Goal: Transaction & Acquisition: Purchase product/service

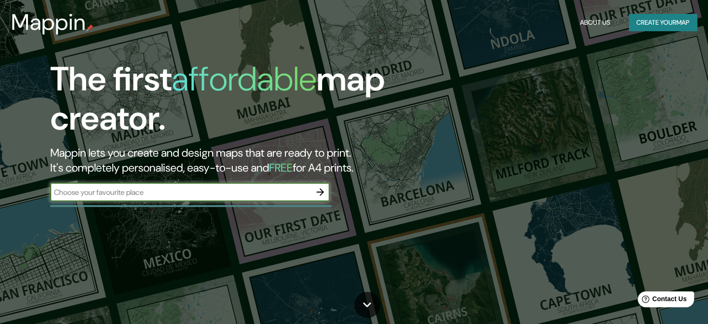
click at [263, 194] on input "text" at bounding box center [180, 192] width 261 height 11
type input "oruro [GEOGRAPHIC_DATA]"
click at [665, 21] on button "Create your map" at bounding box center [663, 22] width 68 height 17
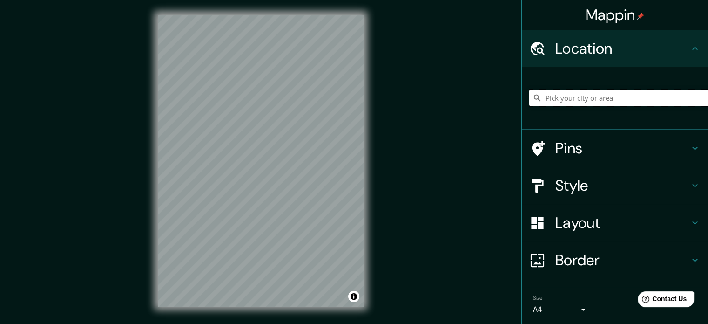
click at [589, 96] on input "Pick your city or area" at bounding box center [618, 97] width 179 height 17
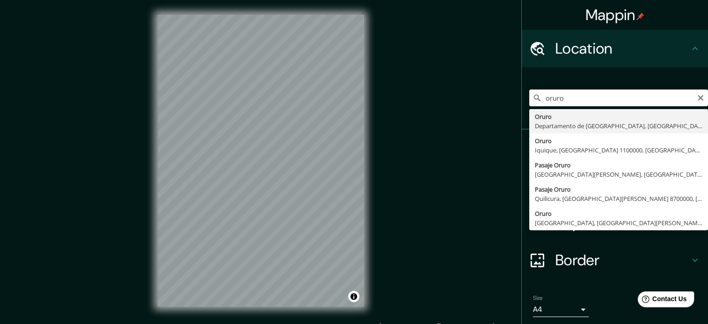
type input "Oruro, Iquique, [GEOGRAPHIC_DATA] 1100000, [GEOGRAPHIC_DATA]"
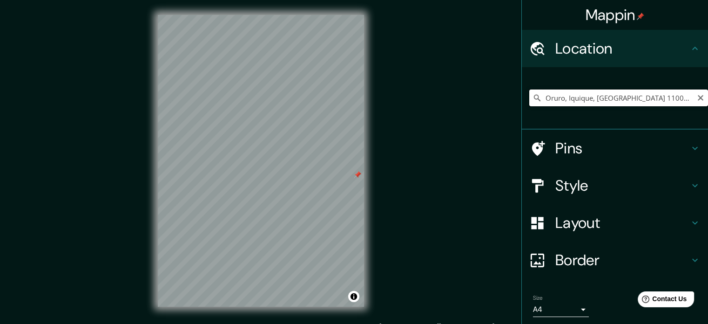
click at [579, 102] on input "Oruro, Iquique, [GEOGRAPHIC_DATA] 1100000, [GEOGRAPHIC_DATA]" at bounding box center [618, 97] width 179 height 17
click at [689, 97] on input "Oruro, Iquique, [GEOGRAPHIC_DATA] 1100000, [GEOGRAPHIC_DATA]" at bounding box center [618, 97] width 179 height 17
click at [697, 96] on icon "Clear" at bounding box center [700, 97] width 7 height 7
type input "i"
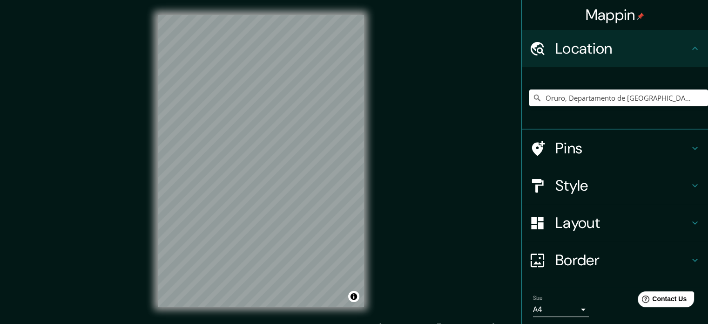
click at [562, 150] on h4 "Pins" at bounding box center [622, 148] width 134 height 19
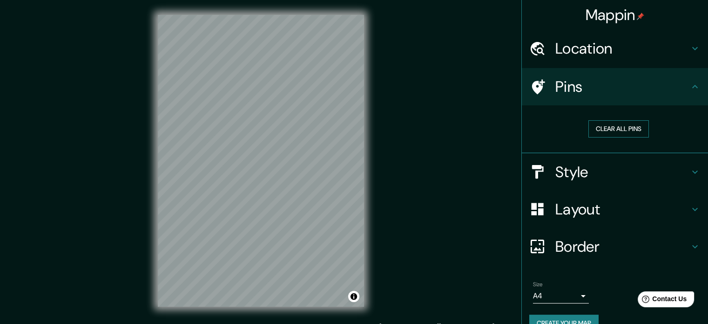
click at [604, 126] on button "Clear all pins" at bounding box center [619, 128] width 61 height 17
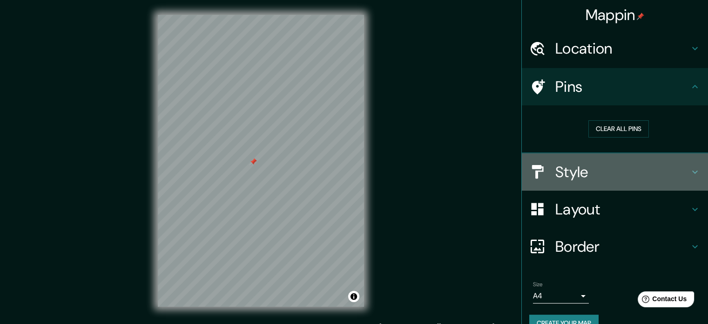
click at [555, 169] on h4 "Style" at bounding box center [622, 171] width 134 height 19
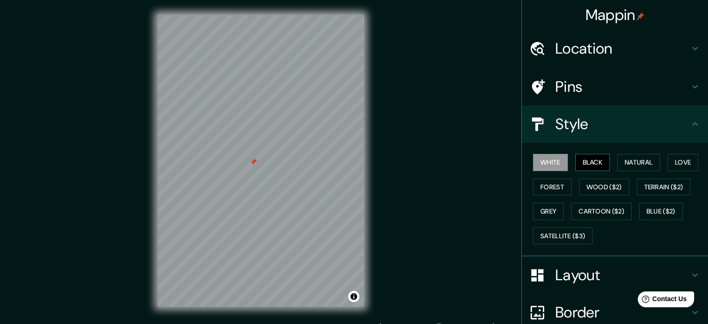
click at [581, 167] on button "Black" at bounding box center [592, 162] width 35 height 17
click at [559, 166] on button "White" at bounding box center [550, 162] width 35 height 17
click at [646, 164] on button "Natural" at bounding box center [638, 162] width 43 height 17
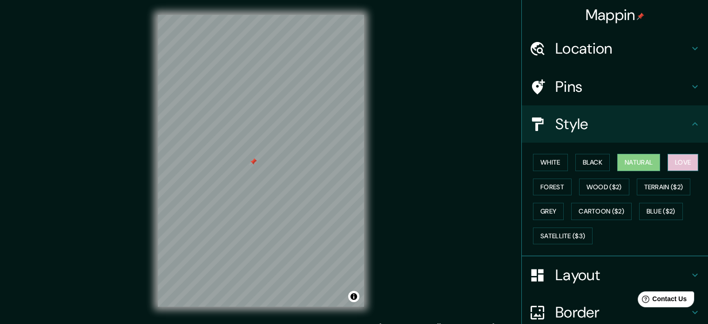
click at [673, 162] on button "Love" at bounding box center [683, 162] width 31 height 17
click at [535, 184] on button "Forest" at bounding box center [552, 186] width 39 height 17
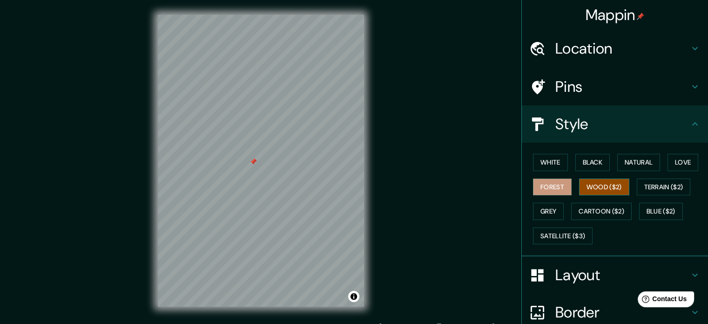
click at [588, 188] on button "Wood ($2)" at bounding box center [604, 186] width 50 height 17
click at [549, 162] on button "White" at bounding box center [550, 162] width 35 height 17
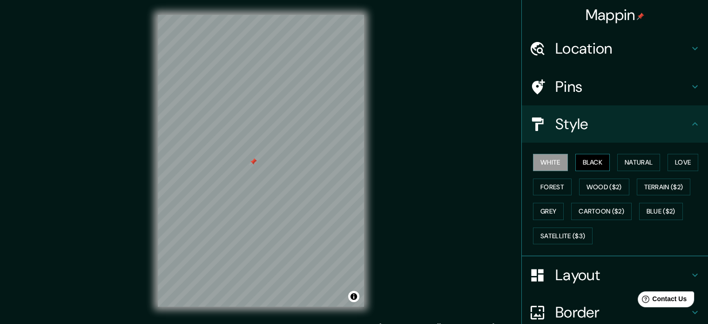
click at [585, 159] on button "Black" at bounding box center [592, 162] width 35 height 17
click at [629, 162] on button "Natural" at bounding box center [638, 162] width 43 height 17
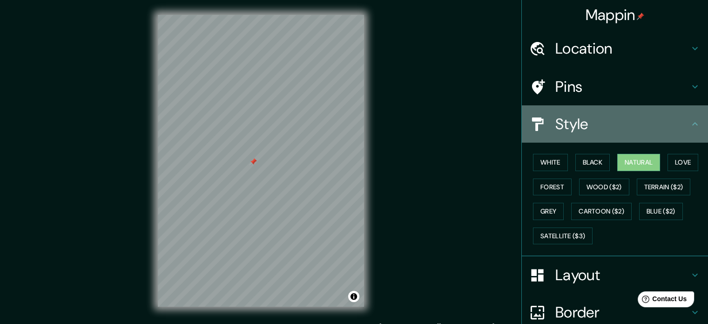
click at [663, 122] on h4 "Style" at bounding box center [622, 124] width 134 height 19
click at [690, 121] on icon at bounding box center [695, 123] width 11 height 11
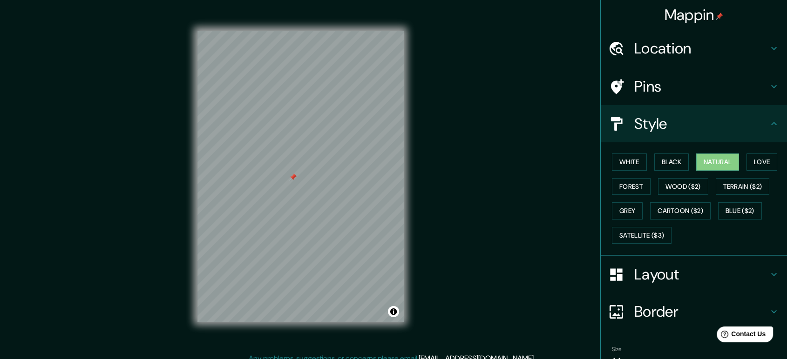
click at [715, 275] on div "Layout" at bounding box center [694, 274] width 186 height 37
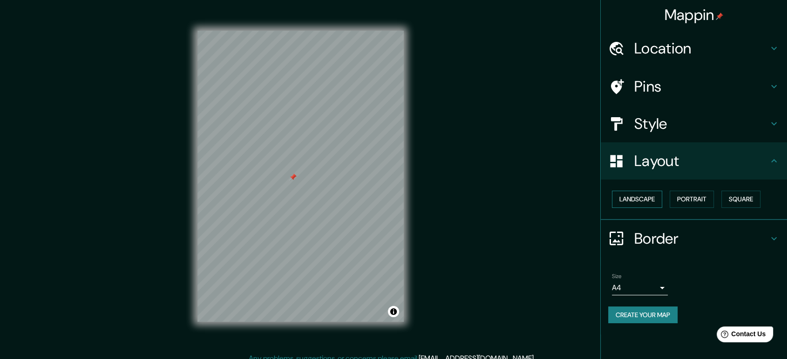
click at [633, 204] on button "Landscape" at bounding box center [637, 199] width 50 height 17
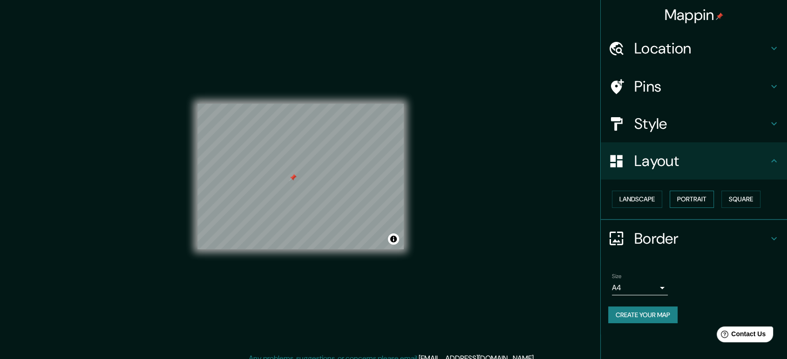
click at [713, 196] on button "Portrait" at bounding box center [692, 199] width 44 height 17
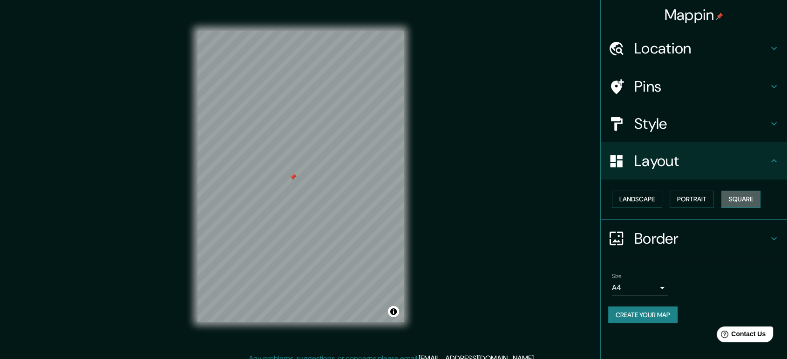
click at [715, 199] on button "Square" at bounding box center [740, 199] width 39 height 17
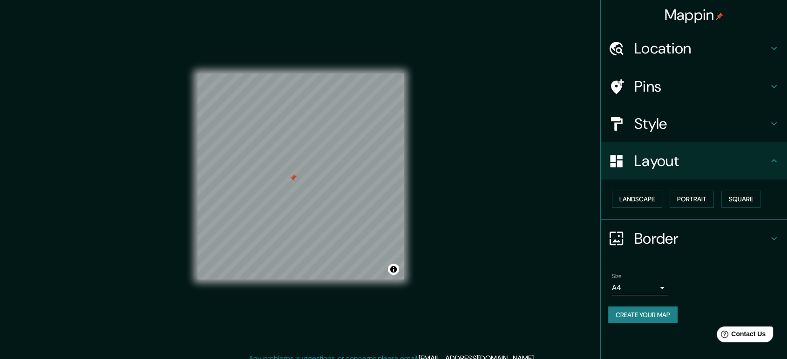
click at [670, 239] on h4 "Border" at bounding box center [701, 239] width 134 height 19
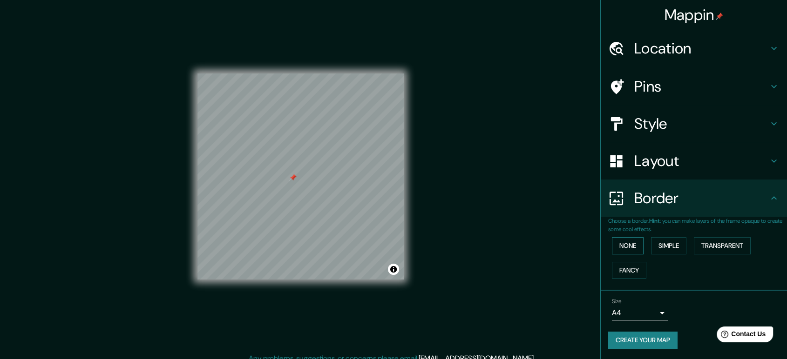
click at [634, 250] on button "None" at bounding box center [628, 245] width 32 height 17
click at [659, 248] on button "Simple" at bounding box center [668, 245] width 35 height 17
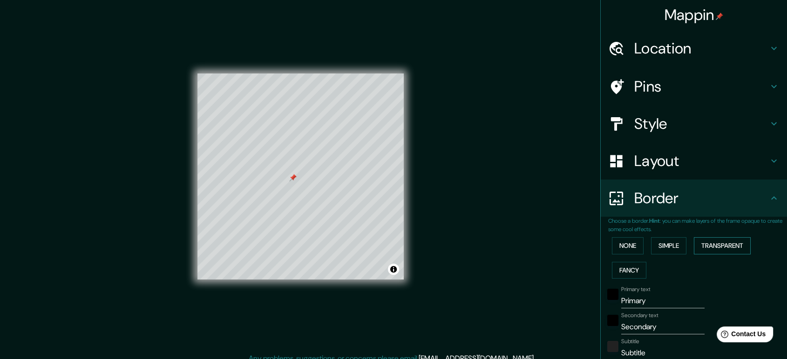
click at [715, 246] on button "Transparent" at bounding box center [722, 245] width 57 height 17
click at [616, 266] on button "Fancy" at bounding box center [629, 270] width 34 height 17
click at [715, 243] on button "Transparent" at bounding box center [722, 245] width 57 height 17
type input "Oruro, Departamento de [GEOGRAPHIC_DATA], Boliviai"
click at [642, 92] on h4 "Pins" at bounding box center [701, 86] width 134 height 19
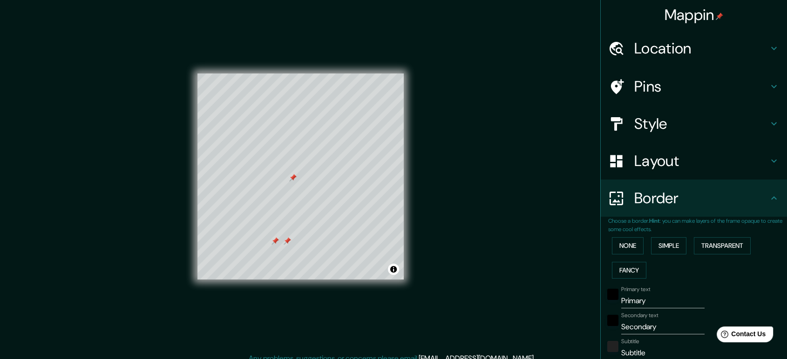
type input "213"
type input "35"
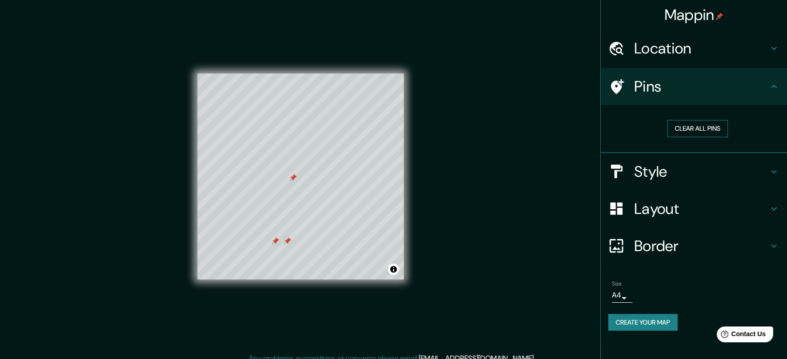
click at [700, 129] on button "Clear all pins" at bounding box center [697, 128] width 61 height 17
click at [686, 122] on button "Clear all pins" at bounding box center [697, 128] width 61 height 17
click at [296, 163] on div at bounding box center [299, 160] width 7 height 7
drag, startPoint x: 295, startPoint y: 163, endPoint x: 298, endPoint y: 170, distance: 7.5
click at [298, 170] on div at bounding box center [301, 167] width 7 height 7
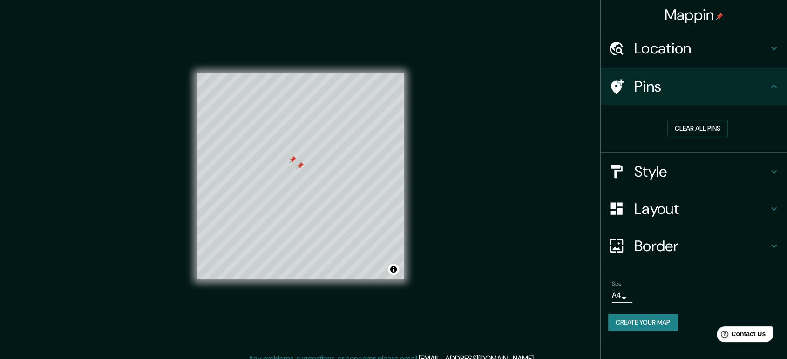
click at [709, 118] on div "Clear all pins" at bounding box center [697, 129] width 179 height 32
click at [707, 124] on button "Clear all pins" at bounding box center [697, 128] width 61 height 17
click at [387, 323] on p "Any problems, suggestions, or concerns please email [EMAIL_ADDRESS][DOMAIN_NAME…" at bounding box center [392, 358] width 286 height 11
type input "Oruro, Departamento de [GEOGRAPHIC_DATA], [GEOGRAPHIC_DATA]"
click at [683, 124] on button "Clear all pins" at bounding box center [697, 128] width 61 height 17
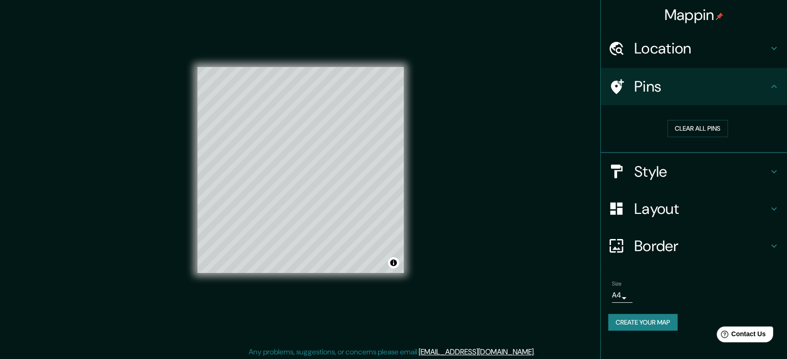
scroll to position [8, 0]
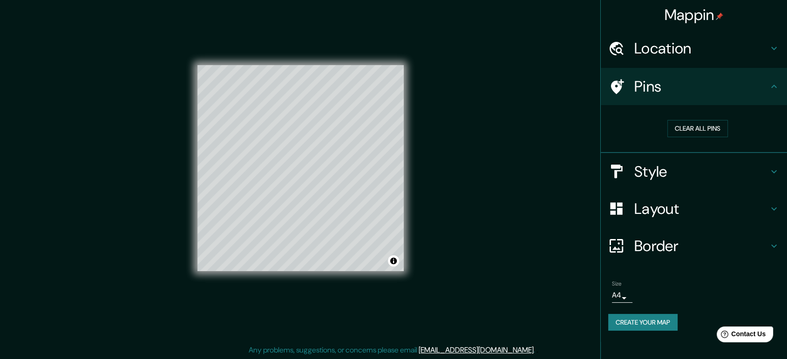
click at [622, 297] on body "Mappin Location [GEOGRAPHIC_DATA], [GEOGRAPHIC_DATA], [GEOGRAPHIC_DATA] Pins Cl…" at bounding box center [393, 171] width 787 height 359
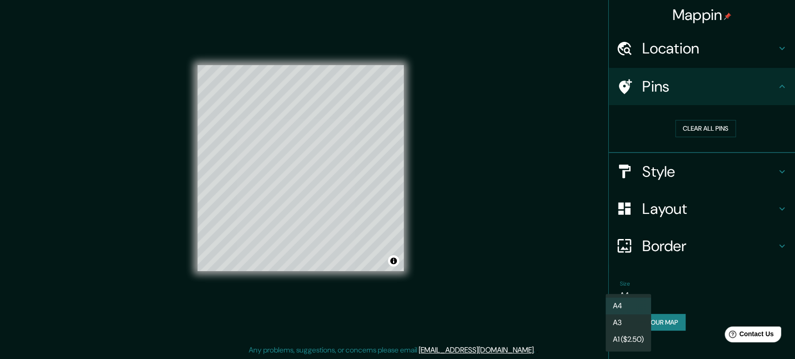
click at [664, 299] on div at bounding box center [397, 179] width 795 height 359
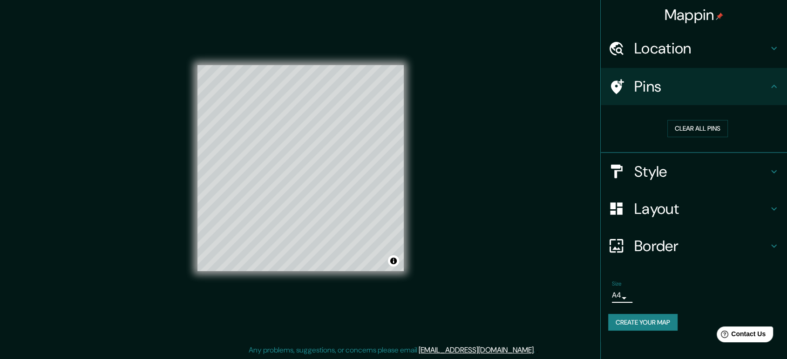
click at [686, 52] on h4 "Location" at bounding box center [701, 48] width 134 height 19
type input "213"
type input "35"
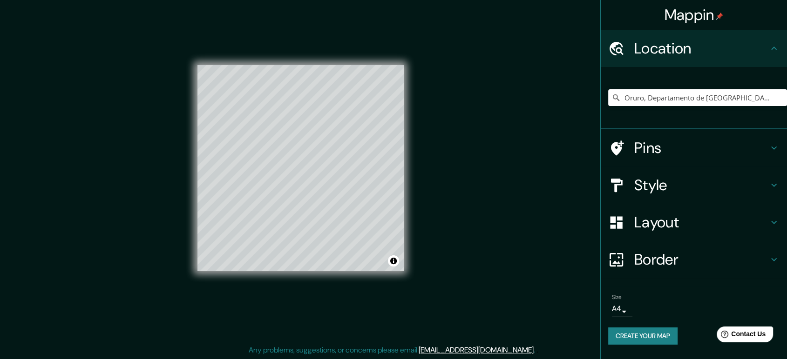
drag, startPoint x: 786, startPoint y: 232, endPoint x: 787, endPoint y: 241, distance: 8.9
click at [715, 241] on html "Mappin Location [GEOGRAPHIC_DATA], [GEOGRAPHIC_DATA], [GEOGRAPHIC_DATA] Pins St…" at bounding box center [393, 171] width 787 height 359
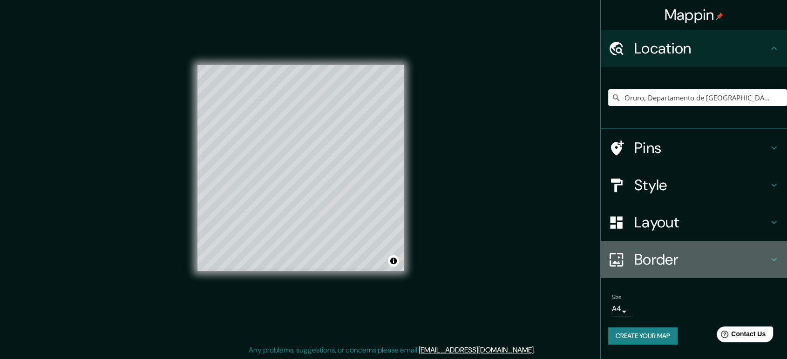
click at [653, 258] on h4 "Border" at bounding box center [701, 259] width 134 height 19
type input "213"
type input "35"
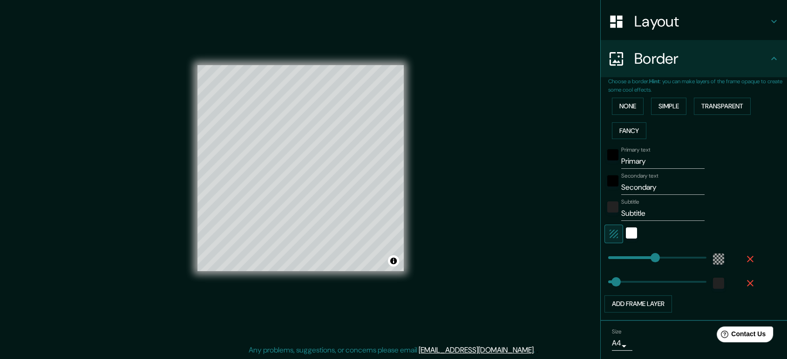
scroll to position [155, 0]
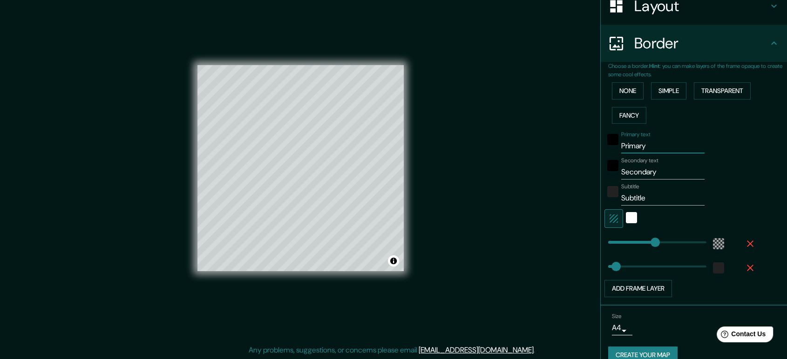
click at [645, 144] on input "Primary" at bounding box center [662, 146] width 83 height 15
drag, startPoint x: 644, startPoint y: 144, endPoint x: 563, endPoint y: 149, distance: 81.1
click at [563, 149] on div "Mappin Location [GEOGRAPHIC_DATA], [GEOGRAPHIC_DATA], [GEOGRAPHIC_DATA] Pins St…" at bounding box center [393, 176] width 787 height 368
type input "U"
type input "213"
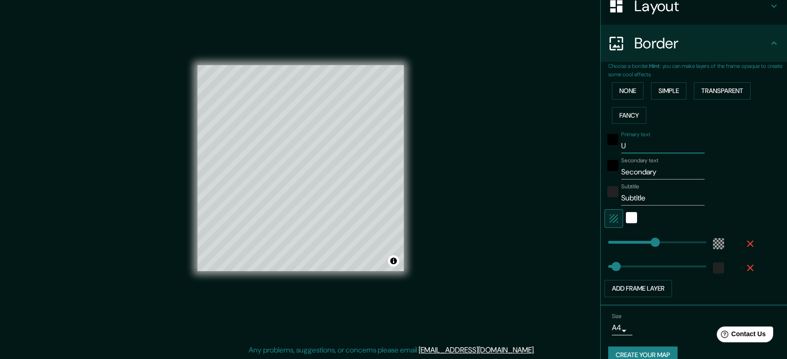
type input "35"
type input "Ub"
type input "213"
type input "35"
type input "Ubi"
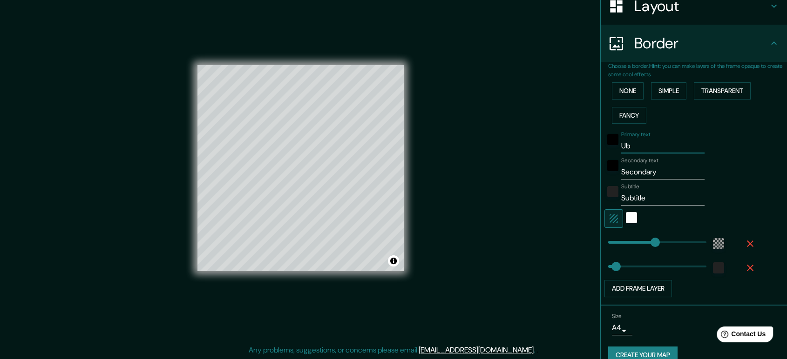
type input "213"
type input "35"
type input "Ubic"
type input "213"
type input "35"
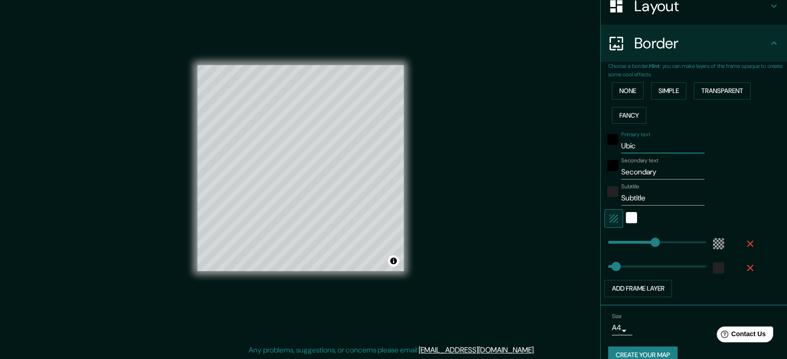
type input "Ubica"
type input "213"
type input "35"
type input "Ubicac"
type input "213"
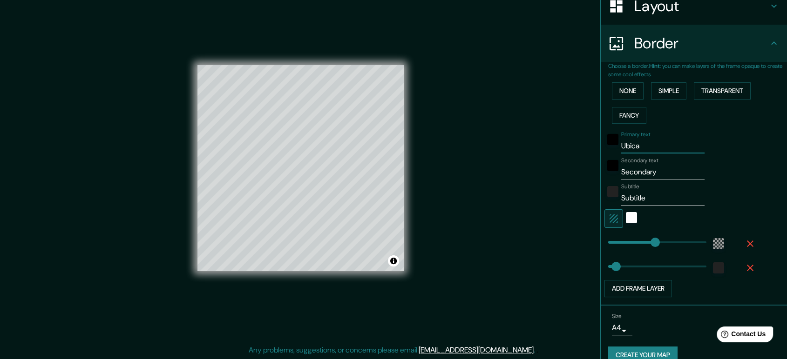
type input "35"
type input "Ubicaco"
type input "213"
type input "35"
type input "Ubicac"
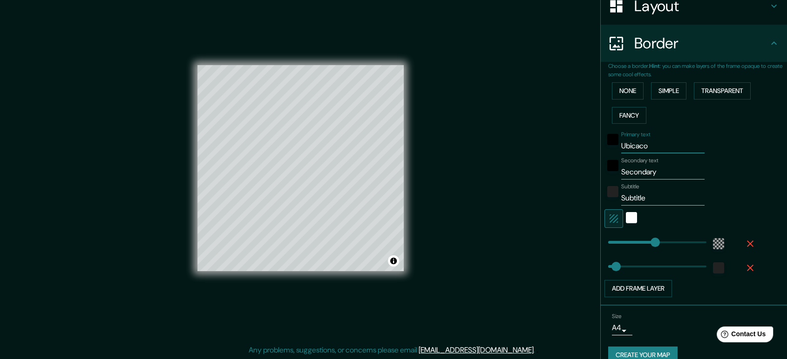
type input "213"
type input "35"
type input "Ubicaci"
type input "213"
type input "35"
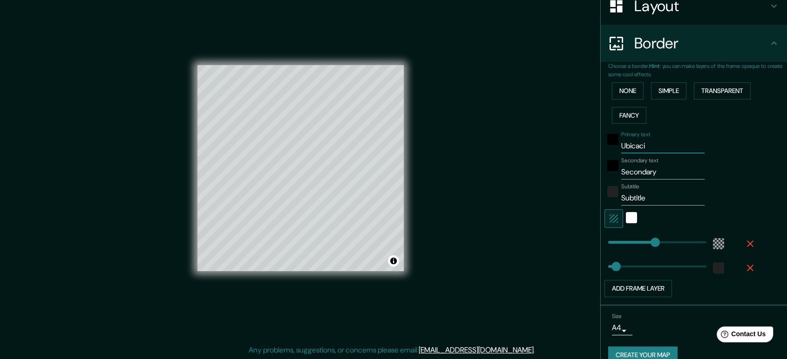
type input "Ubicacio"
type input "213"
type input "35"
type input "Ubicacion"
type input "213"
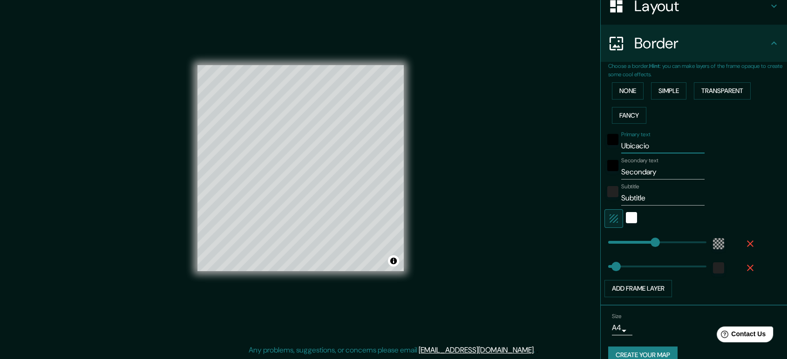
type input "35"
drag, startPoint x: 656, startPoint y: 143, endPoint x: 582, endPoint y: 160, distance: 74.9
click at [583, 160] on div "Mappin Location [GEOGRAPHIC_DATA], [GEOGRAPHIC_DATA], [GEOGRAPHIC_DATA] Pins St…" at bounding box center [393, 176] width 787 height 368
type input "213"
type input "35"
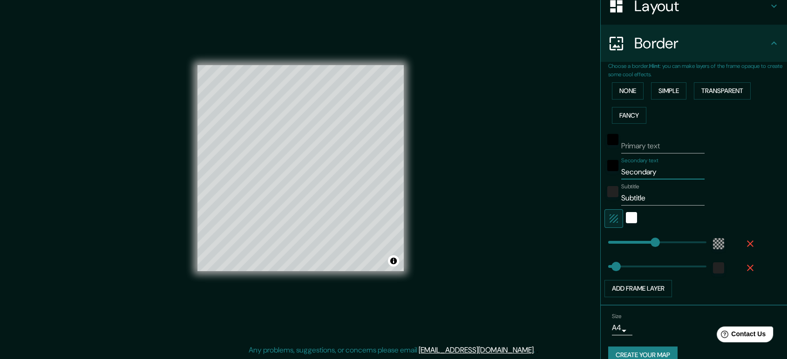
drag, startPoint x: 652, startPoint y: 170, endPoint x: 623, endPoint y: 170, distance: 28.4
click at [624, 170] on input "Secondary" at bounding box center [662, 172] width 83 height 15
click at [655, 169] on input "Secondary" at bounding box center [662, 172] width 83 height 15
drag, startPoint x: 658, startPoint y: 170, endPoint x: 577, endPoint y: 170, distance: 81.0
click at [577, 170] on div "Mappin Location [GEOGRAPHIC_DATA], [GEOGRAPHIC_DATA], [GEOGRAPHIC_DATA] Pins St…" at bounding box center [393, 176] width 787 height 368
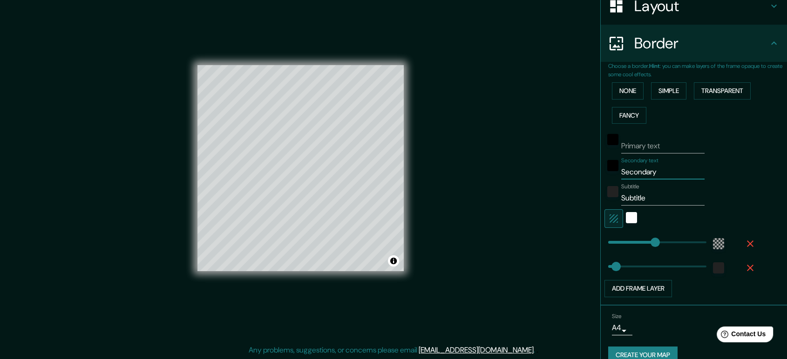
type input "U"
type input "213"
type input "35"
type input "Ub"
type input "213"
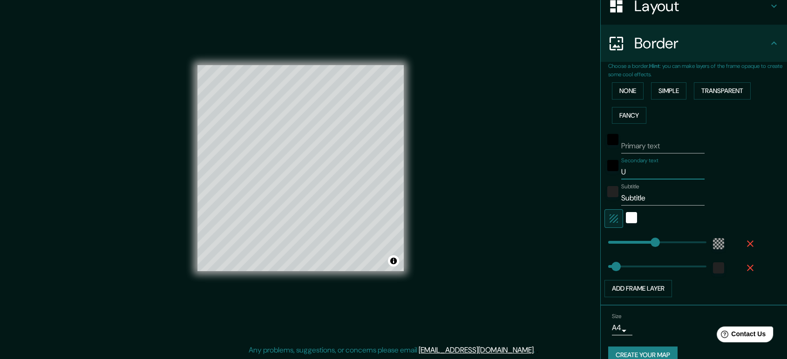
type input "35"
type input "Ubi"
type input "213"
type input "35"
type input "Ubic"
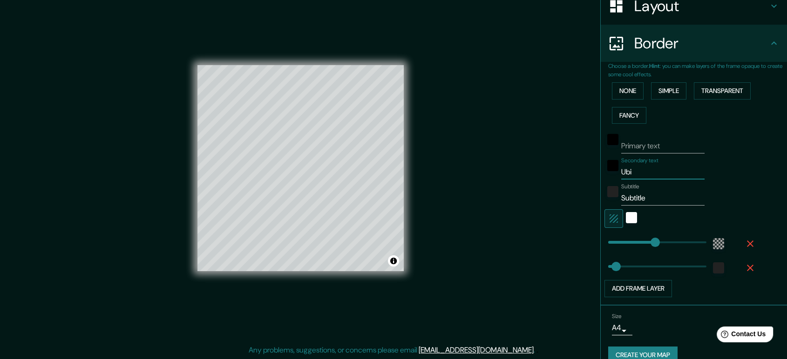
type input "213"
type input "35"
type input "Ubica"
type input "213"
type input "35"
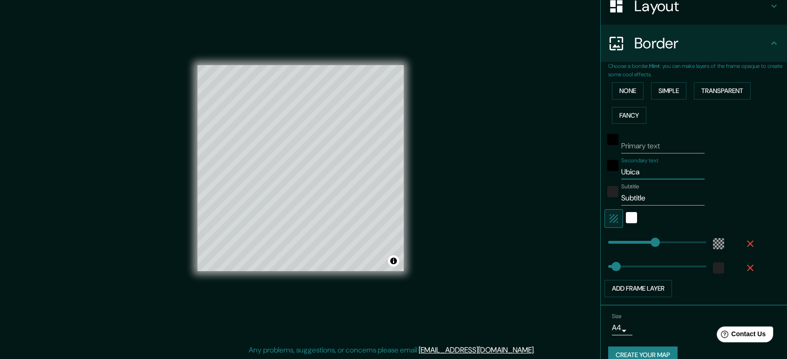
type input "Ubicac"
type input "213"
type input "35"
type input "Ubicaci"
type input "213"
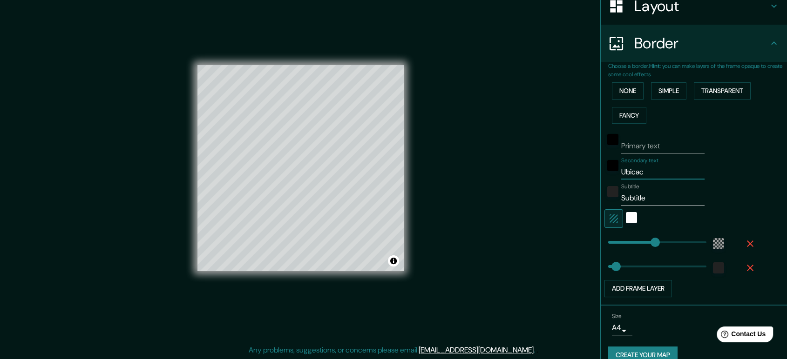
type input "35"
type input "Ubicacio"
type input "213"
type input "35"
type input "Ubicacion"
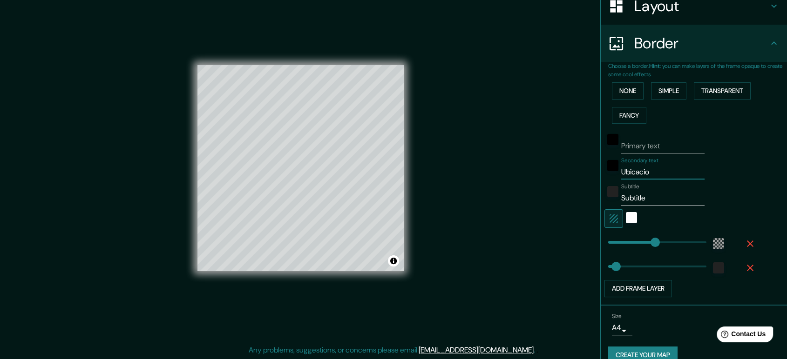
type input "213"
type input "35"
type input "Ubicacion"
click at [636, 201] on input "Subtitle" at bounding box center [662, 198] width 83 height 15
drag, startPoint x: 643, startPoint y: 198, endPoint x: 576, endPoint y: 199, distance: 67.0
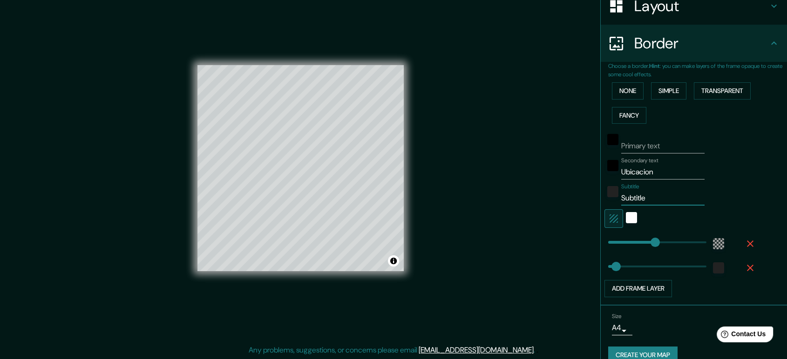
click at [576, 199] on div "Mappin Location [GEOGRAPHIC_DATA], [GEOGRAPHIC_DATA], [GEOGRAPHIC_DATA] Pins St…" at bounding box center [393, 176] width 787 height 368
type input "257"
drag, startPoint x: 644, startPoint y: 239, endPoint x: 657, endPoint y: 248, distance: 15.8
type input "35"
type input "217"
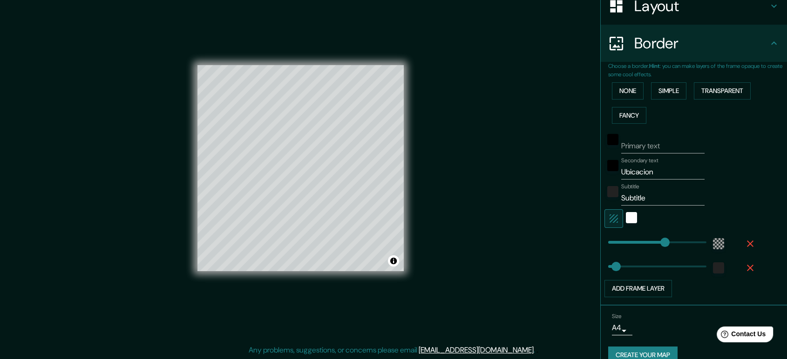
drag, startPoint x: 657, startPoint y: 245, endPoint x: 648, endPoint y: 245, distance: 9.8
type input "35"
type input "175"
drag, startPoint x: 644, startPoint y: 242, endPoint x: 638, endPoint y: 242, distance: 6.1
type input "35"
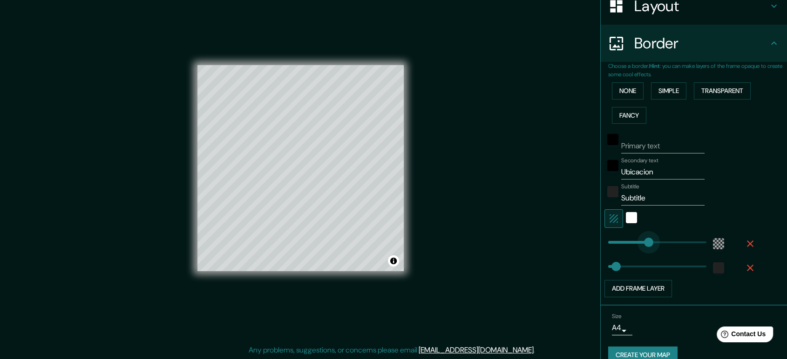
type input "227"
drag, startPoint x: 641, startPoint y: 242, endPoint x: 650, endPoint y: 242, distance: 9.8
type input "35"
type input "227"
click at [626, 220] on div "white" at bounding box center [631, 217] width 11 height 11
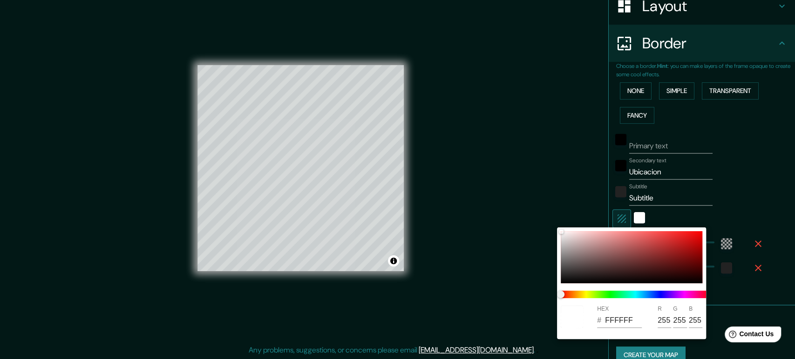
click at [633, 220] on div at bounding box center [397, 179] width 795 height 359
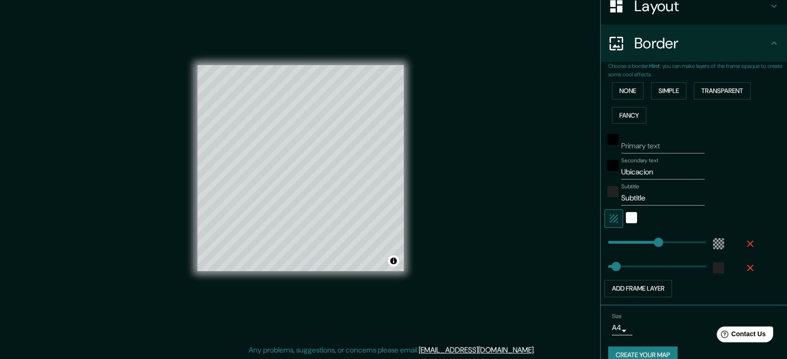
click at [608, 217] on icon "button" at bounding box center [613, 218] width 11 height 11
type input "35"
type input "227"
click at [715, 242] on icon "button" at bounding box center [749, 243] width 11 height 11
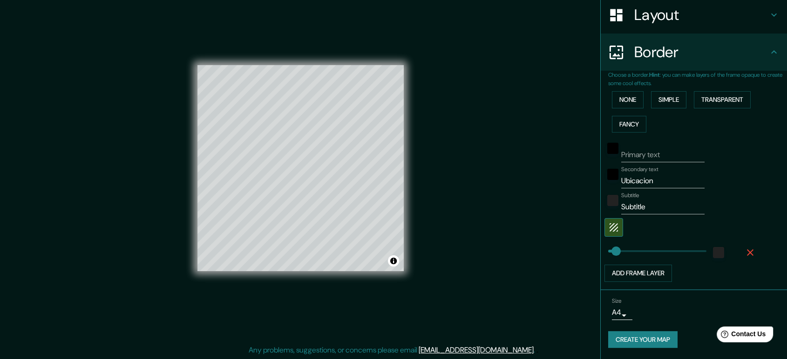
scroll to position [145, 0]
click at [715, 255] on icon "button" at bounding box center [750, 253] width 7 height 7
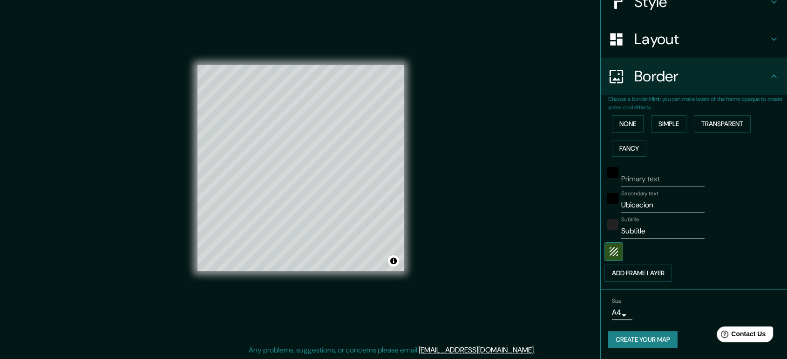
scroll to position [121, 0]
drag, startPoint x: 667, startPoint y: 208, endPoint x: 588, endPoint y: 211, distance: 78.8
click at [588, 211] on div "Mappin Location [GEOGRAPHIC_DATA], [GEOGRAPHIC_DATA], [GEOGRAPHIC_DATA] Pins St…" at bounding box center [393, 176] width 787 height 368
drag, startPoint x: 650, startPoint y: 233, endPoint x: 581, endPoint y: 233, distance: 68.9
click at [581, 233] on div "Mappin Location [GEOGRAPHIC_DATA], [GEOGRAPHIC_DATA], [GEOGRAPHIC_DATA] Pins St…" at bounding box center [393, 176] width 787 height 368
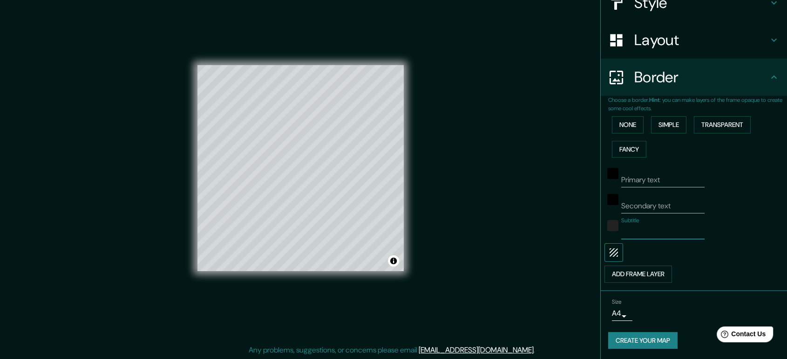
click at [613, 254] on button "button" at bounding box center [613, 253] width 19 height 19
click at [609, 254] on icon "button" at bounding box center [613, 252] width 11 height 11
click at [625, 269] on button "Add frame layer" at bounding box center [638, 274] width 68 height 17
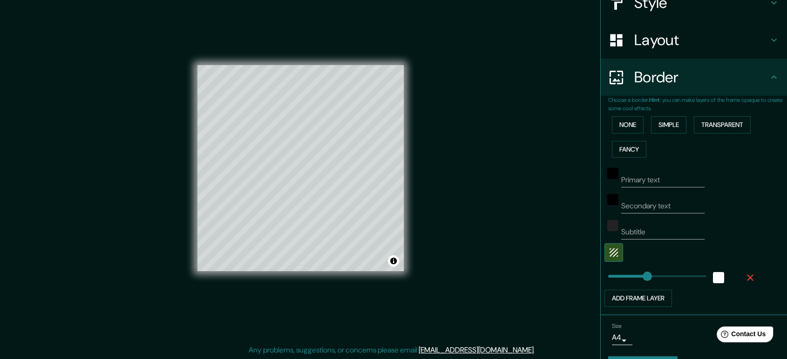
type input "177"
click at [715, 274] on div "white" at bounding box center [718, 277] width 11 height 11
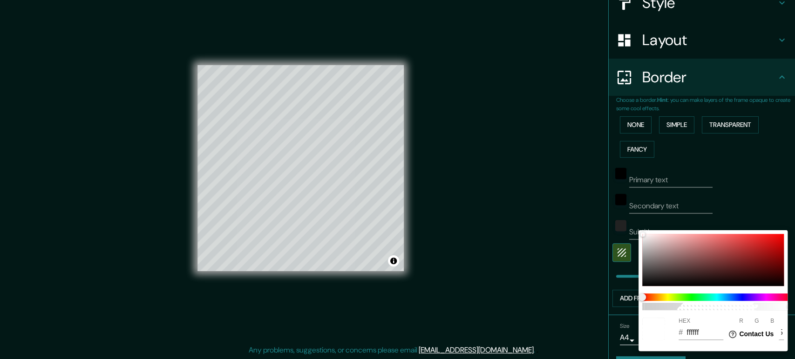
click at [715, 190] on div at bounding box center [397, 179] width 795 height 359
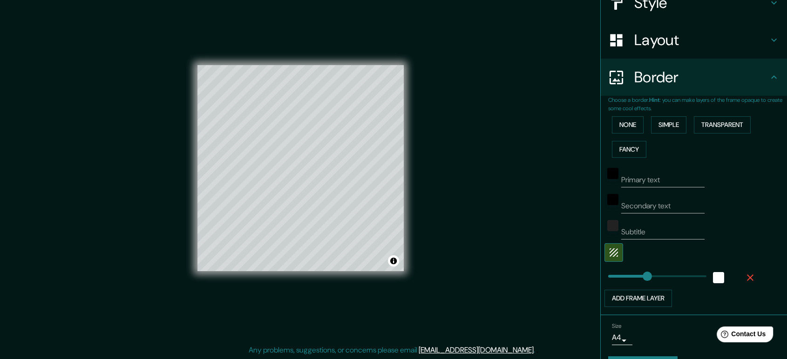
click at [715, 275] on button "button" at bounding box center [750, 278] width 30 height 17
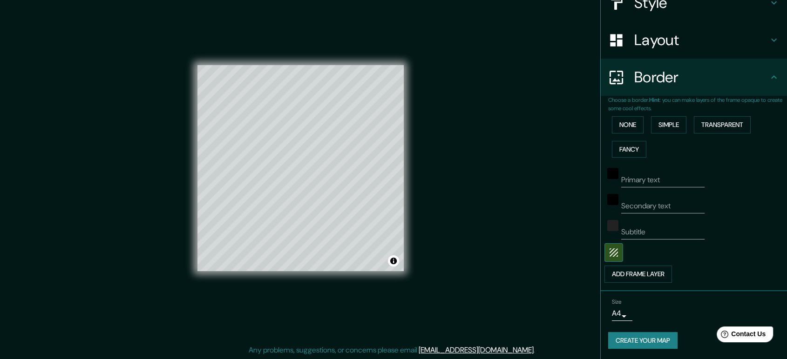
click at [640, 121] on div "None Simple Transparent Fancy" at bounding box center [697, 137] width 179 height 49
click at [632, 124] on button "None" at bounding box center [628, 124] width 32 height 17
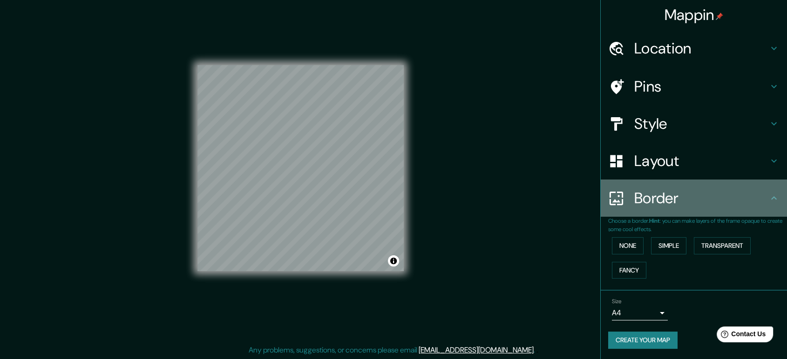
click at [654, 197] on h4 "Border" at bounding box center [701, 198] width 134 height 19
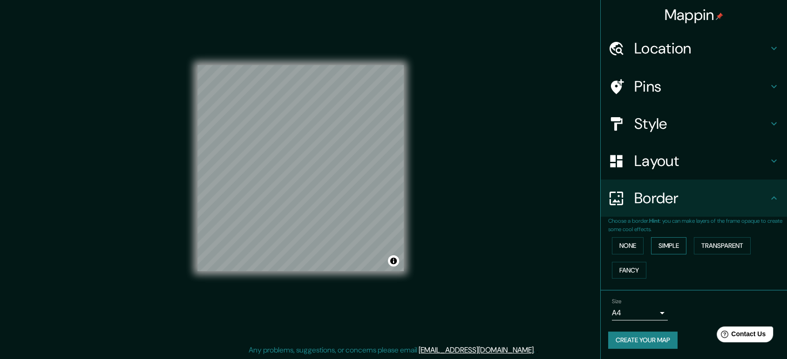
click at [671, 244] on button "Simple" at bounding box center [668, 245] width 35 height 17
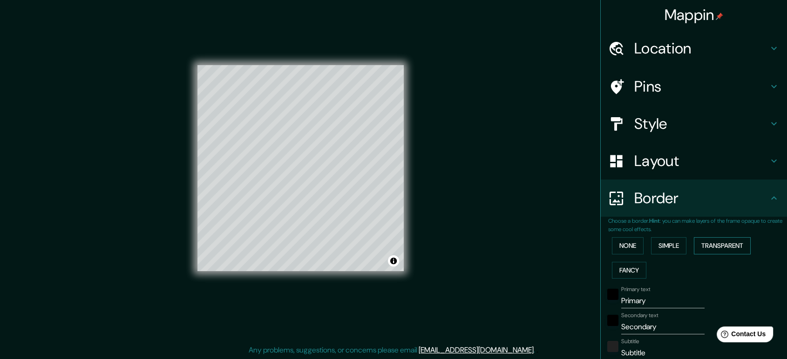
click at [705, 243] on button "Transparent" at bounding box center [722, 245] width 57 height 17
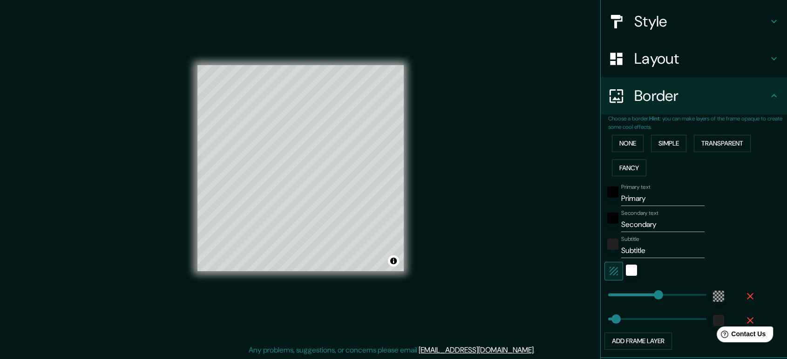
scroll to position [103, 0]
click at [608, 275] on icon "button" at bounding box center [613, 270] width 11 height 11
type input "227"
type input "35"
drag, startPoint x: 642, startPoint y: 201, endPoint x: 571, endPoint y: 201, distance: 71.2
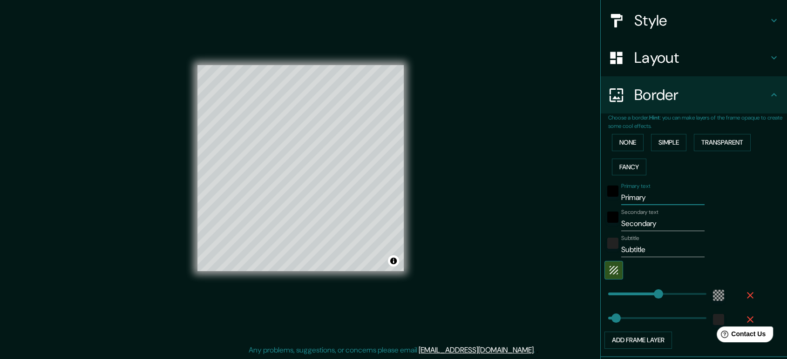
click at [571, 201] on div "Mappin Location [GEOGRAPHIC_DATA], [GEOGRAPHIC_DATA], [GEOGRAPHIC_DATA] Pins St…" at bounding box center [393, 176] width 787 height 368
type input "227"
type input "35"
drag, startPoint x: 644, startPoint y: 219, endPoint x: 616, endPoint y: 216, distance: 28.6
click at [621, 217] on input "Secondary" at bounding box center [662, 224] width 83 height 15
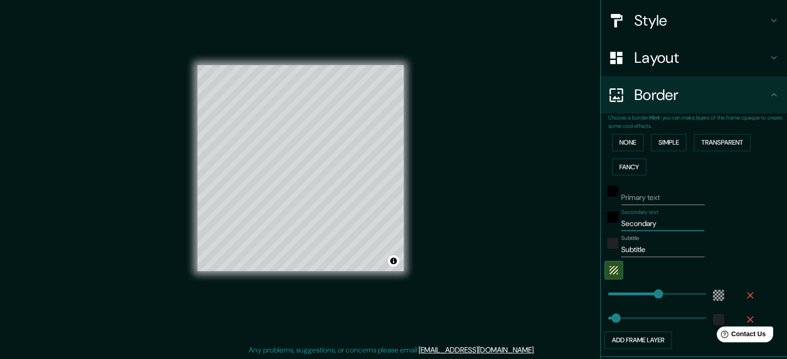
type input "S"
type input "227"
type input "35"
type input "S"
drag, startPoint x: 643, startPoint y: 247, endPoint x: 582, endPoint y: 247, distance: 61.0
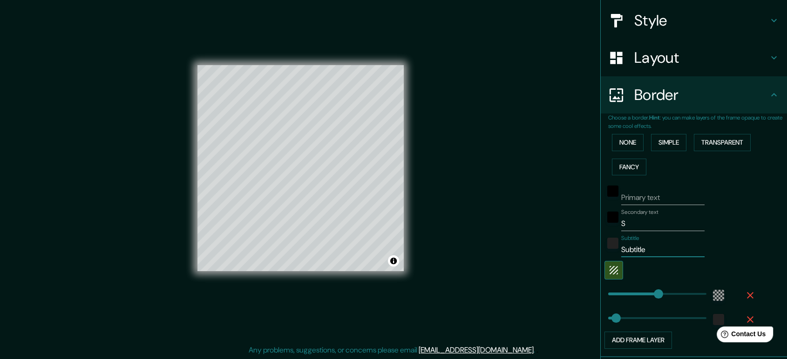
click at [581, 247] on div "Mappin Location [GEOGRAPHIC_DATA], [GEOGRAPHIC_DATA], [GEOGRAPHIC_DATA] Pins St…" at bounding box center [393, 176] width 787 height 368
type input "227"
type input "35"
drag, startPoint x: 619, startPoint y: 230, endPoint x: 601, endPoint y: 230, distance: 17.7
click at [605, 230] on div "Secondary text S" at bounding box center [680, 220] width 153 height 22
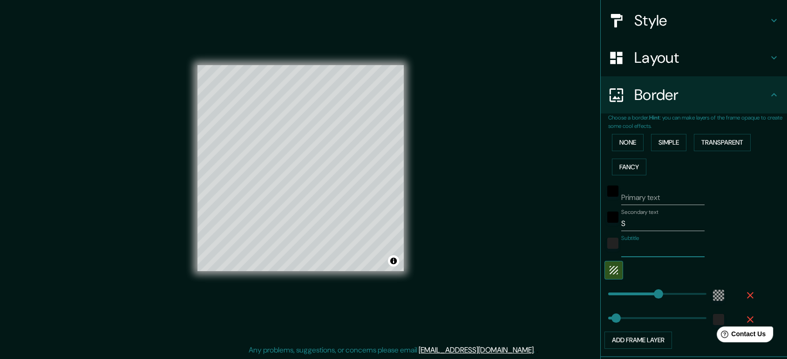
type input "227"
type input "35"
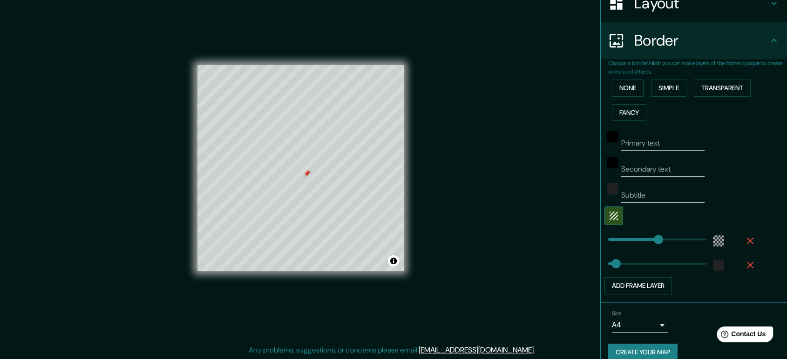
scroll to position [169, 0]
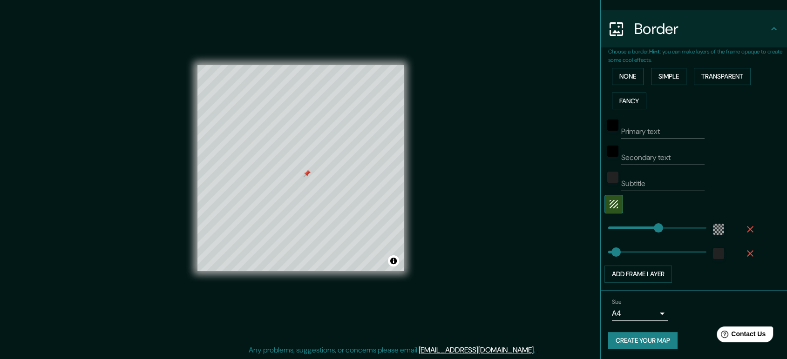
click at [617, 323] on button "Create your map" at bounding box center [642, 340] width 69 height 17
click at [694, 78] on button "Transparent" at bounding box center [722, 76] width 57 height 17
type input "227"
type input "35"
click at [694, 78] on button "Transparent" at bounding box center [722, 76] width 57 height 17
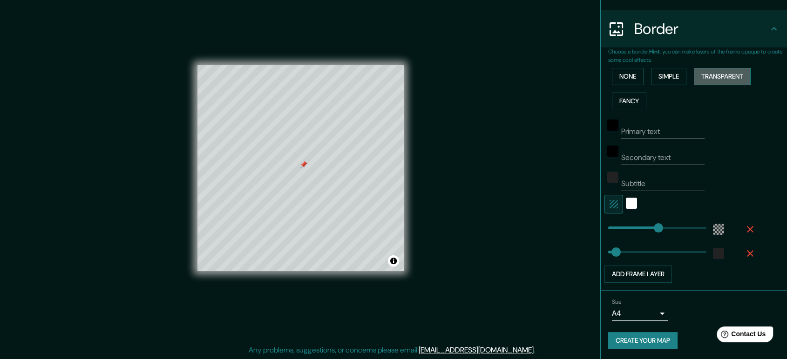
type input "227"
type input "35"
click at [660, 130] on input "Primary text" at bounding box center [662, 131] width 83 height 15
click at [650, 162] on input "Secondary text" at bounding box center [662, 157] width 83 height 15
click at [650, 130] on input "Primary text" at bounding box center [662, 131] width 83 height 15
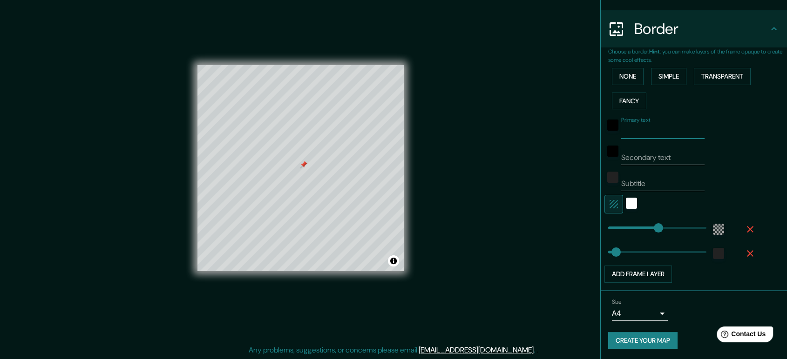
drag, startPoint x: 659, startPoint y: 129, endPoint x: 615, endPoint y: 129, distance: 44.2
click at [621, 129] on input "Primary text" at bounding box center [662, 131] width 83 height 15
click at [643, 150] on input "Secondary text" at bounding box center [662, 157] width 83 height 15
type input "u"
type input "227"
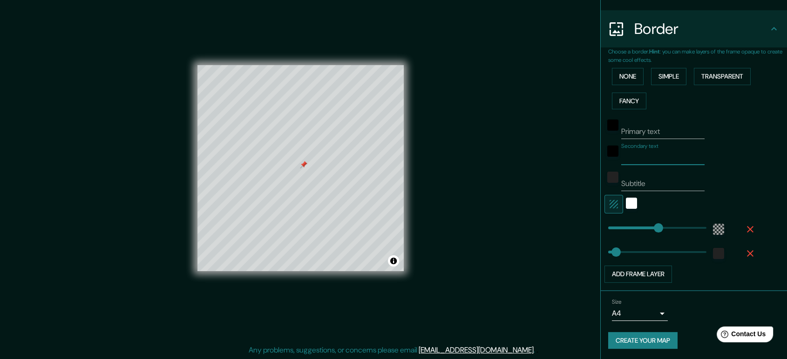
type input "35"
type input "un"
type input "227"
type input "35"
type input "uni"
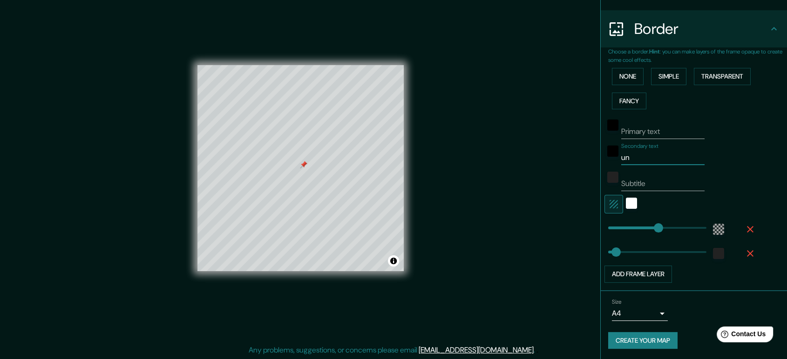
type input "227"
type input "35"
type input "un"
type input "227"
type input "35"
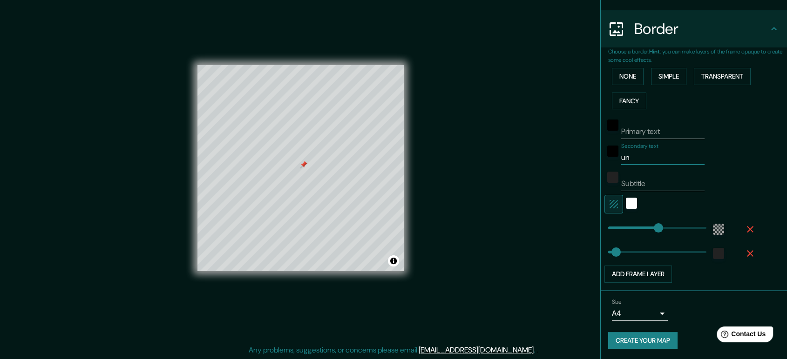
type input "u"
type input "227"
type input "35"
type input "uv"
type input "227"
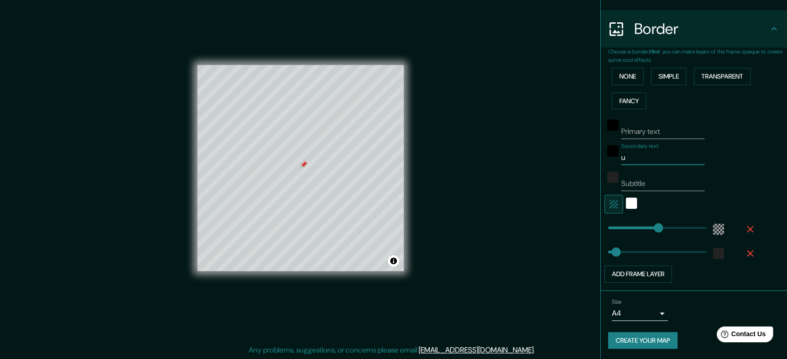
type input "35"
type input "u"
type input "227"
type input "35"
type input "ub"
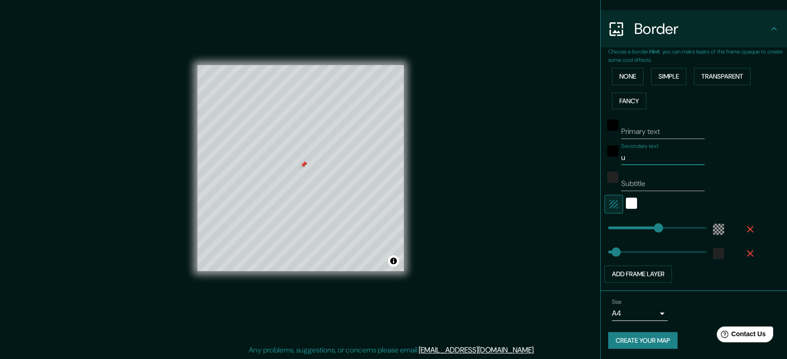
type input "227"
type input "35"
type input "ubi"
type input "227"
type input "35"
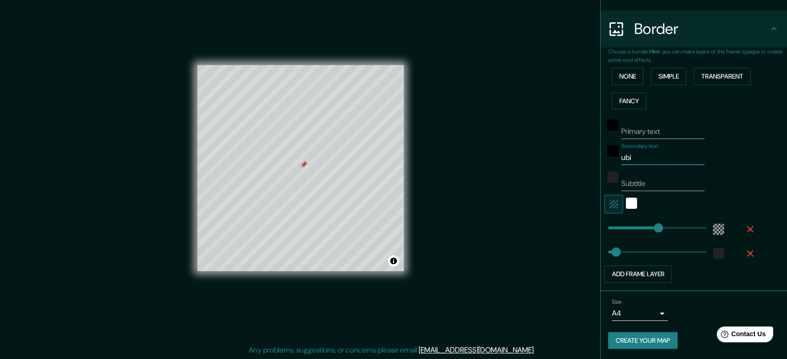
type input "ubic"
type input "227"
type input "35"
type input "ubi"
type input "227"
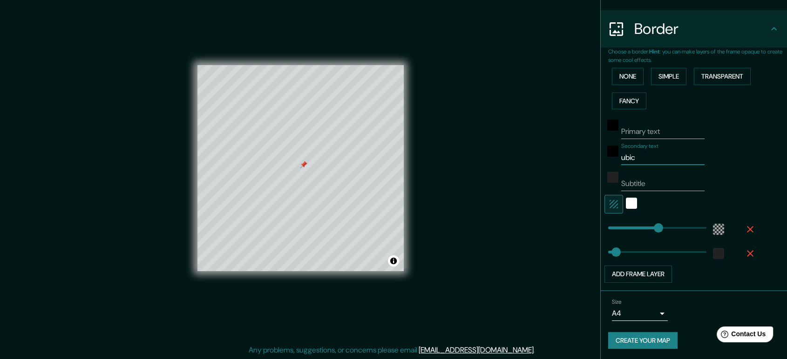
type input "35"
type input "ubic"
type input "227"
type input "35"
type input "ubica"
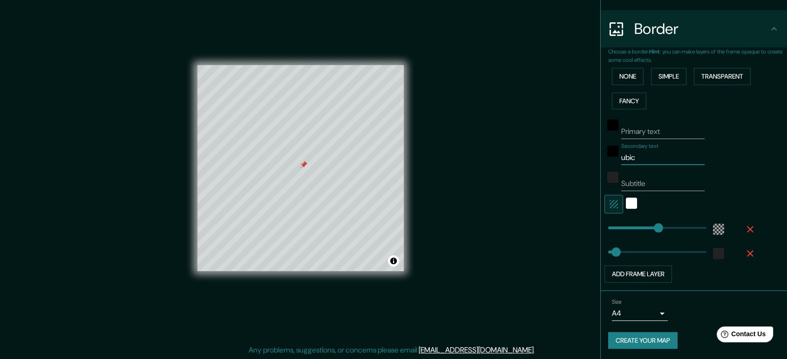
type input "227"
type input "35"
type input "ubicac"
type input "227"
type input "35"
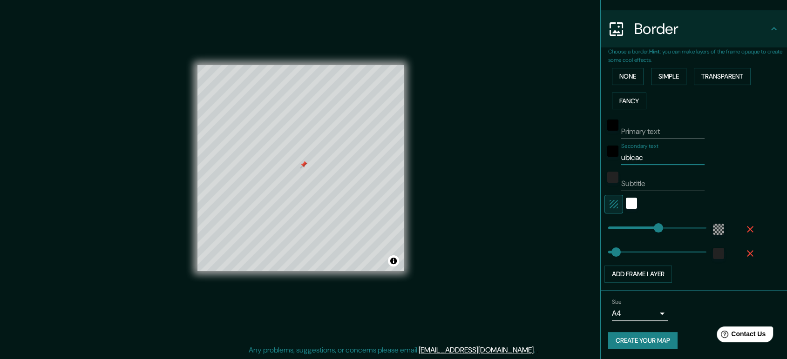
type input "ubicaci"
type input "227"
type input "35"
type input "ubicacio"
type input "227"
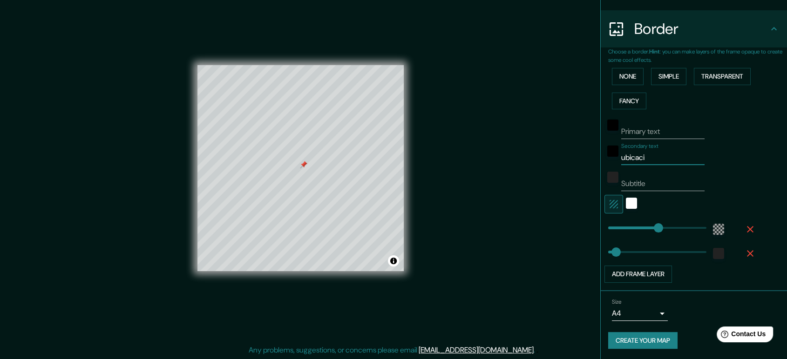
type input "35"
type input "ubicacion"
type input "227"
type input "35"
type input "ubicacion"
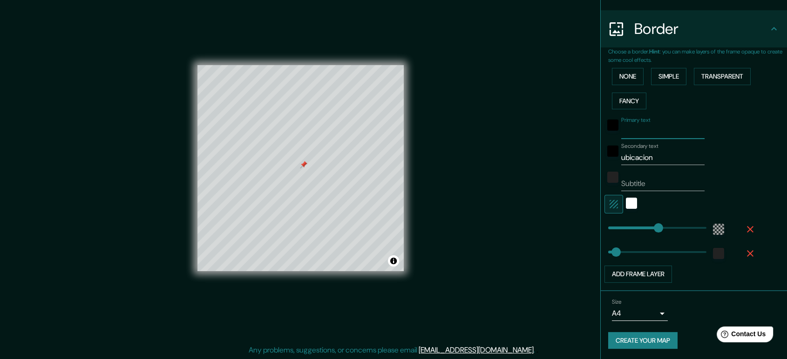
click at [662, 131] on input "Primary text" at bounding box center [662, 131] width 83 height 15
type input "."
type input "227"
type input "35"
type input "227"
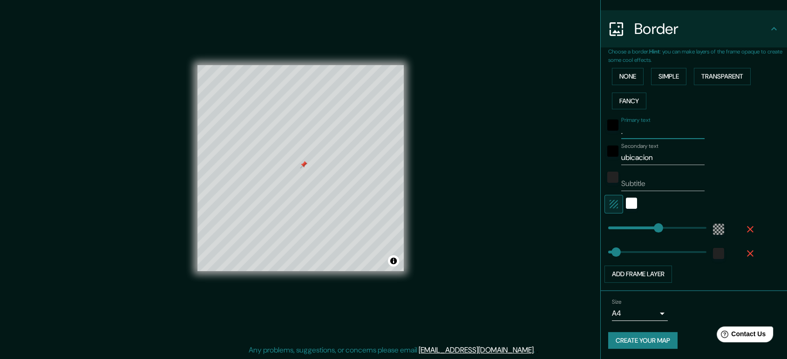
type input "35"
type input "-"
type input "227"
type input "35"
type input "--"
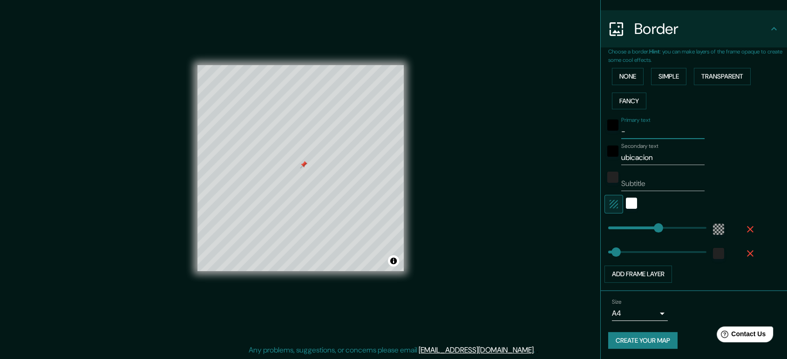
type input "227"
type input "35"
type input "---"
type input "227"
type input "35"
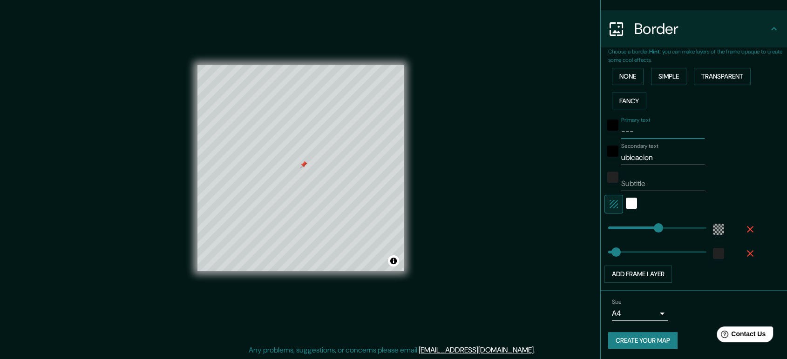
type input "----"
type input "227"
type input "35"
type input "---"
type input "227"
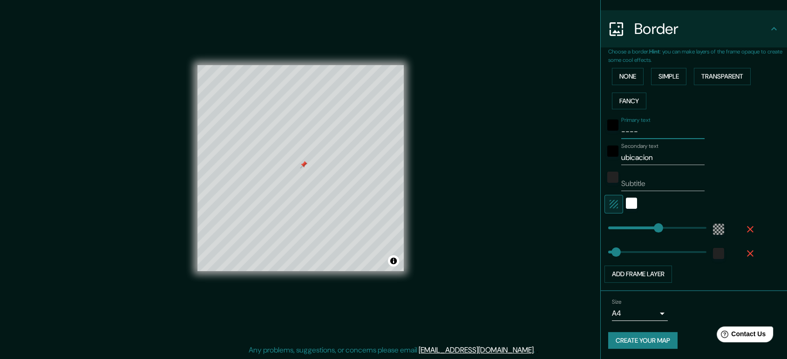
type input "35"
type input "--"
type input "227"
type input "35"
type input "-"
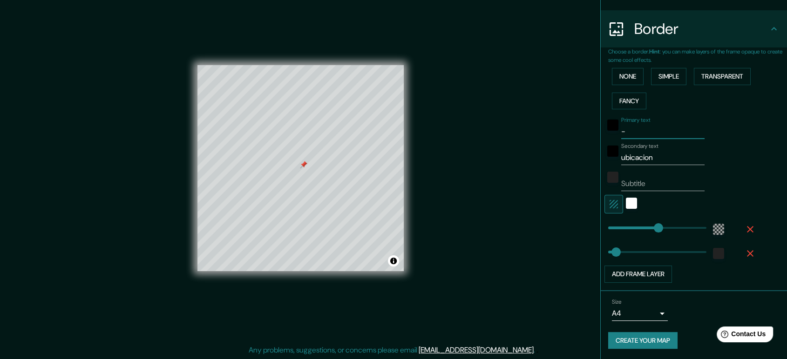
type input "227"
type input "35"
type input "227"
type input "35"
click at [670, 177] on input "Subtitle" at bounding box center [662, 183] width 83 height 15
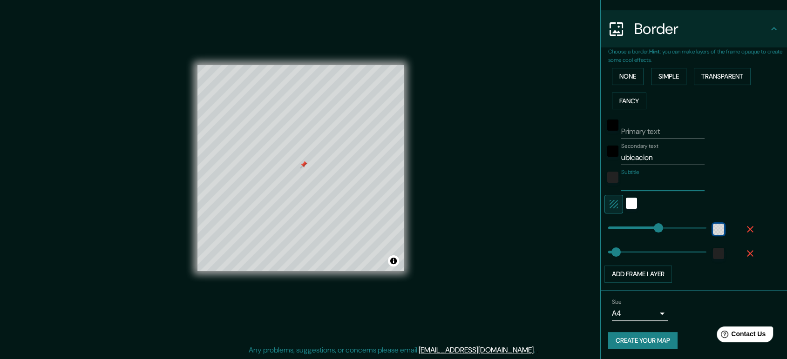
click at [715, 226] on div "color-55555544" at bounding box center [718, 229] width 11 height 11
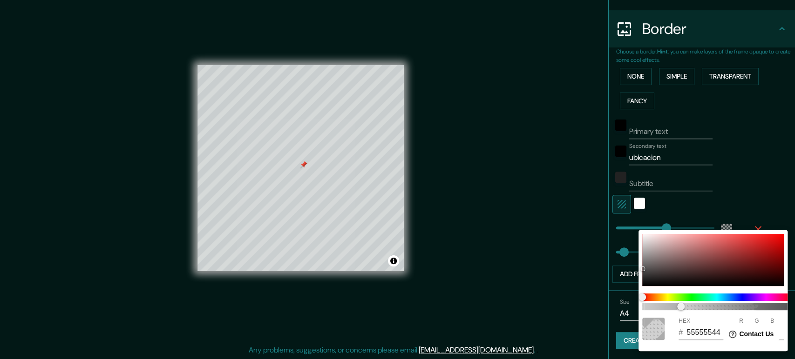
click at [715, 208] on div at bounding box center [397, 179] width 795 height 359
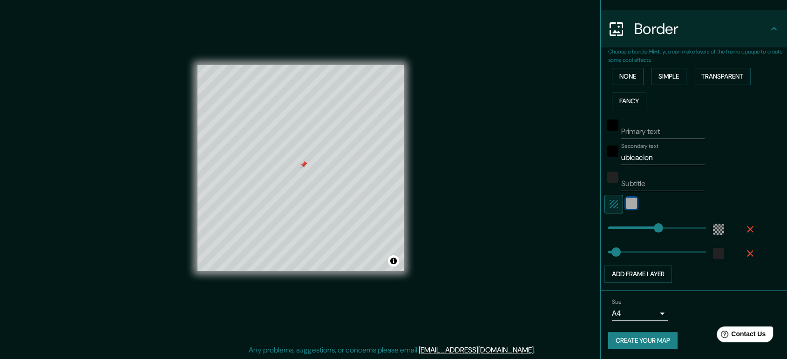
click at [626, 205] on div "white" at bounding box center [631, 203] width 11 height 11
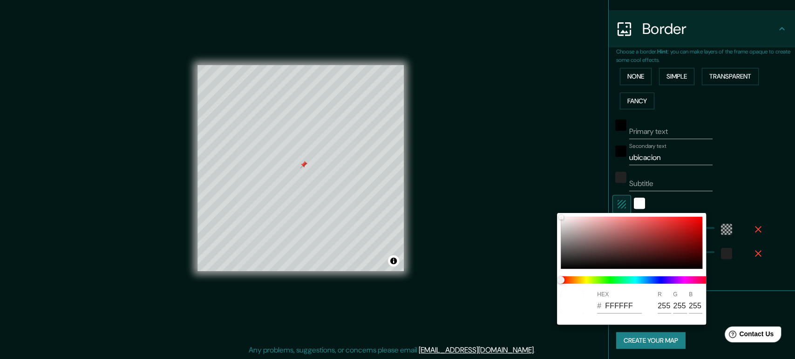
click at [626, 202] on div at bounding box center [397, 179] width 795 height 359
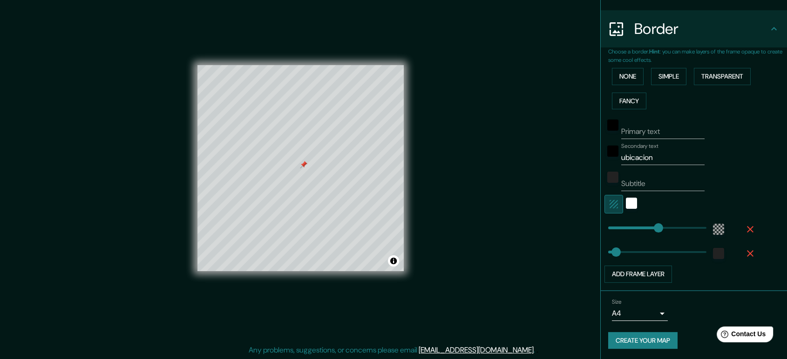
click at [609, 202] on icon "button" at bounding box center [613, 204] width 8 height 8
type input "227"
type input "35"
click at [609, 202] on icon "button" at bounding box center [613, 204] width 8 height 8
type input "227"
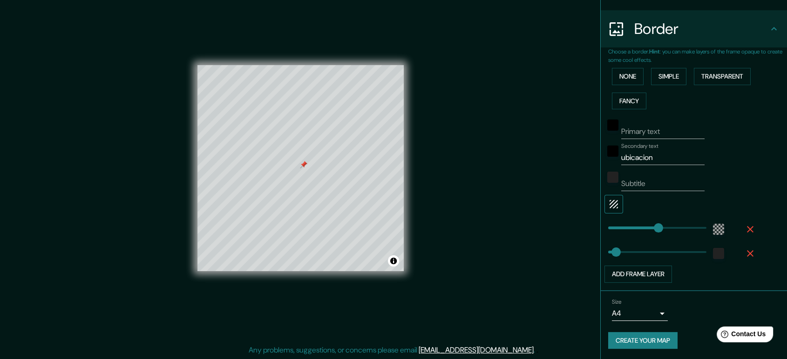
type input "35"
type input "122"
drag, startPoint x: 650, startPoint y: 224, endPoint x: 627, endPoint y: 224, distance: 23.3
type input "35"
drag, startPoint x: 629, startPoint y: 224, endPoint x: 635, endPoint y: 225, distance: 5.7
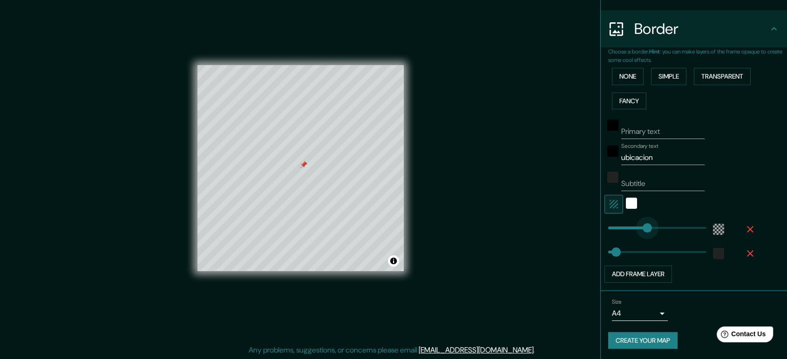
drag, startPoint x: 635, startPoint y: 225, endPoint x: 643, endPoint y: 223, distance: 7.7
drag, startPoint x: 607, startPoint y: 250, endPoint x: 618, endPoint y: 249, distance: 10.7
drag, startPoint x: 618, startPoint y: 249, endPoint x: 612, endPoint y: 249, distance: 5.6
click at [611, 251] on span at bounding box center [615, 252] width 9 height 9
click at [628, 188] on input "Subtitle" at bounding box center [662, 183] width 83 height 15
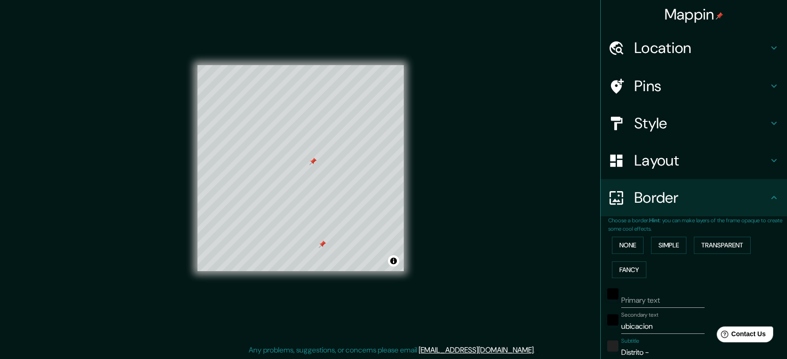
scroll to position [0, 0]
click at [637, 78] on h4 "Pins" at bounding box center [701, 86] width 134 height 19
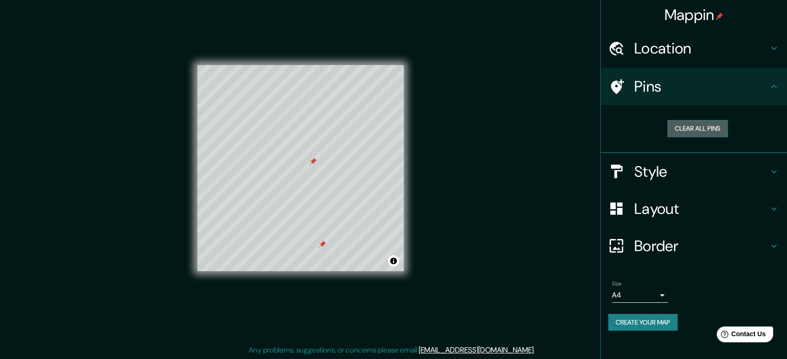
click at [679, 124] on button "Clear all pins" at bounding box center [697, 128] width 61 height 17
drag, startPoint x: 676, startPoint y: 128, endPoint x: 656, endPoint y: 124, distance: 20.8
click at [676, 128] on button "Clear all pins" at bounding box center [697, 128] width 61 height 17
click at [715, 108] on div "Clear all pins" at bounding box center [694, 129] width 186 height 48
click at [715, 97] on div "Pins" at bounding box center [694, 86] width 186 height 37
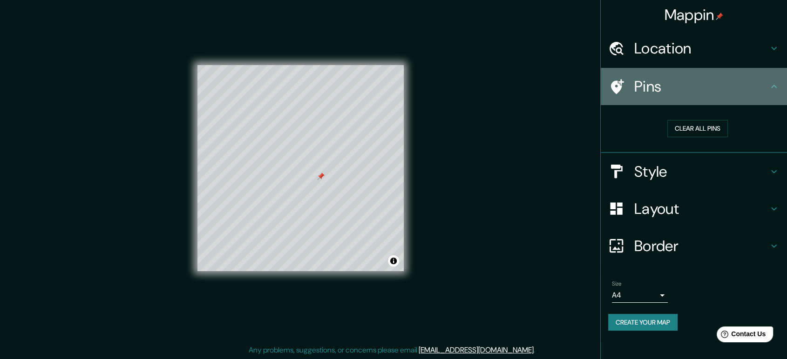
click at [715, 85] on icon at bounding box center [773, 86] width 11 height 11
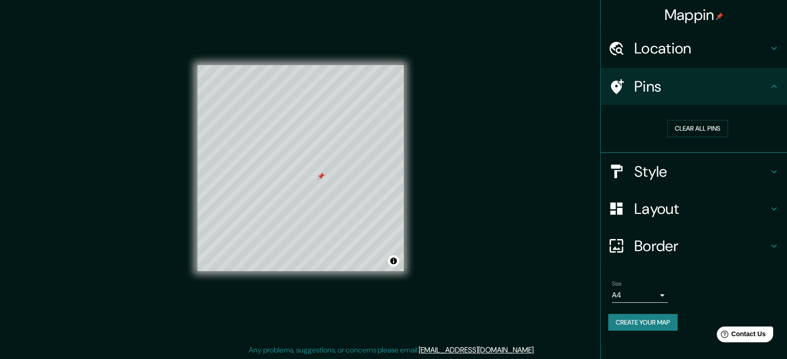
click at [715, 85] on icon at bounding box center [773, 86] width 11 height 11
click at [715, 172] on icon at bounding box center [773, 171] width 11 height 11
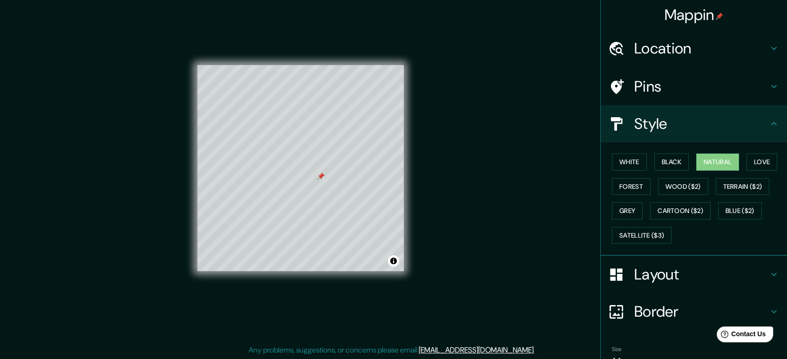
click at [715, 122] on icon at bounding box center [773, 123] width 11 height 11
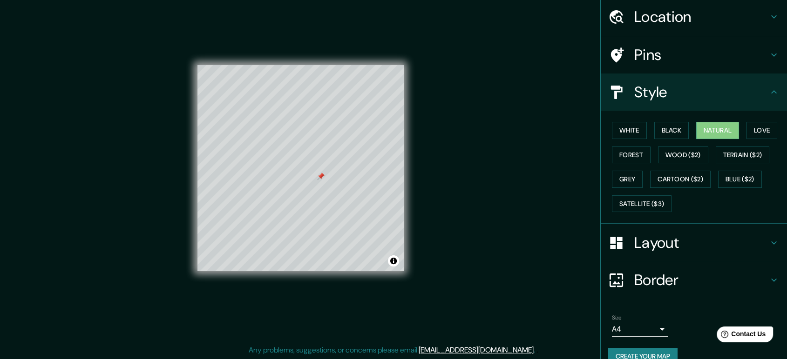
scroll to position [47, 0]
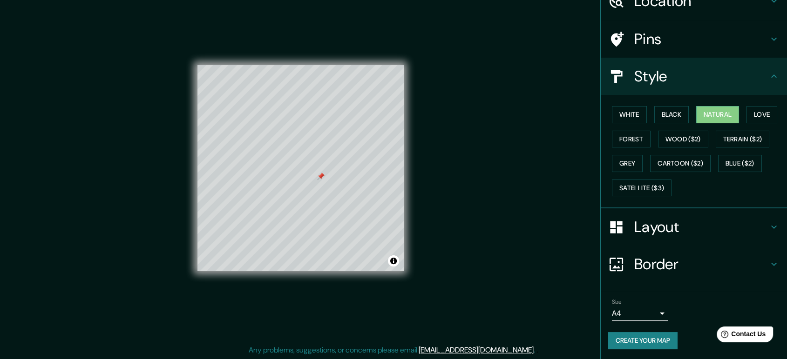
click at [710, 265] on h4 "Border" at bounding box center [701, 264] width 134 height 19
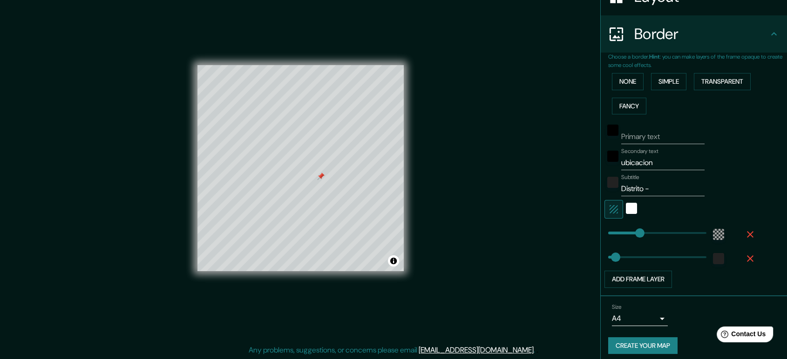
scroll to position [169, 0]
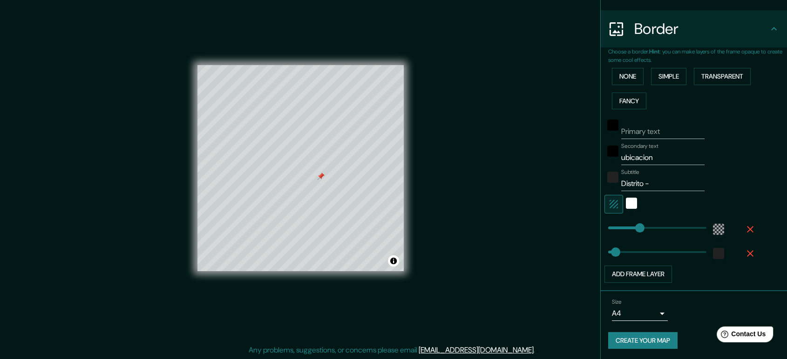
click at [647, 183] on input "Distrito -" at bounding box center [662, 183] width 83 height 15
drag, startPoint x: 655, startPoint y: 157, endPoint x: 577, endPoint y: 157, distance: 77.3
click at [577, 157] on div "Mappin Location [GEOGRAPHIC_DATA], [GEOGRAPHIC_DATA], [GEOGRAPHIC_DATA] Pins St…" at bounding box center [393, 176] width 787 height 368
drag, startPoint x: 659, startPoint y: 180, endPoint x: 614, endPoint y: 182, distance: 45.2
click at [621, 181] on input "Distrito - 4" at bounding box center [662, 183] width 83 height 15
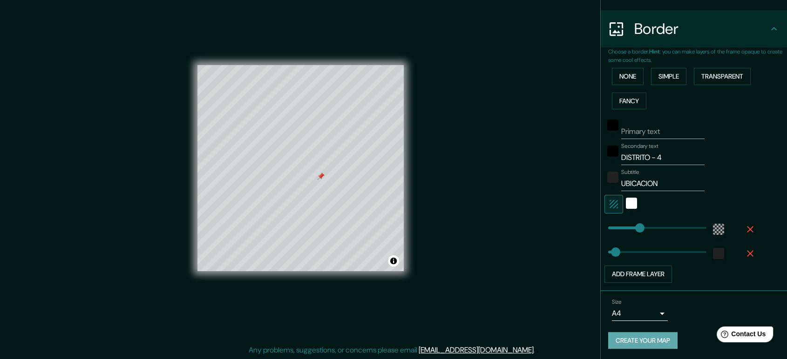
click at [631, 323] on button "Create your map" at bounding box center [642, 340] width 69 height 17
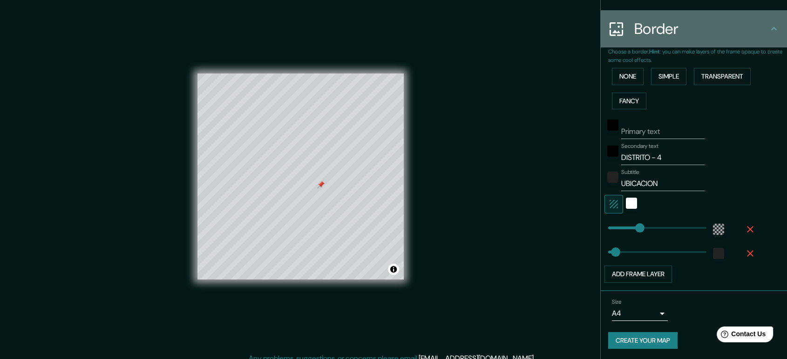
click at [715, 20] on div "Border" at bounding box center [694, 28] width 186 height 37
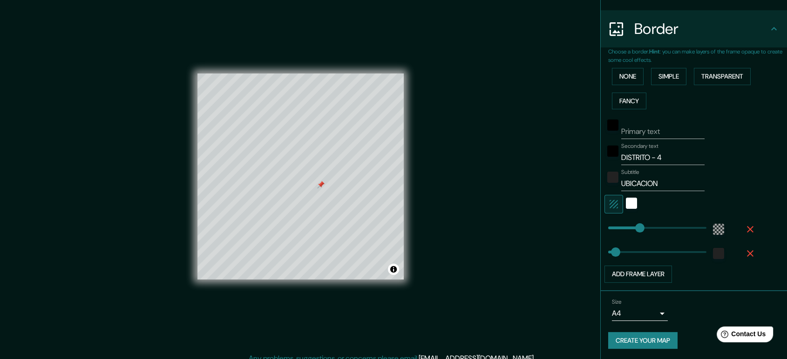
scroll to position [8, 0]
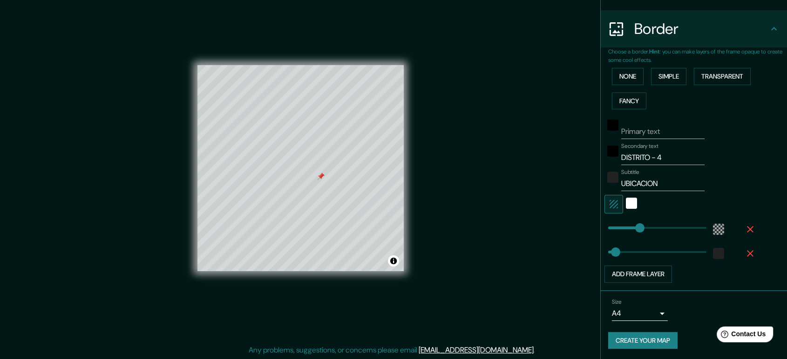
click at [620, 315] on body "Mappin Location [GEOGRAPHIC_DATA], [GEOGRAPHIC_DATA], [GEOGRAPHIC_DATA] Pins St…" at bounding box center [393, 171] width 787 height 359
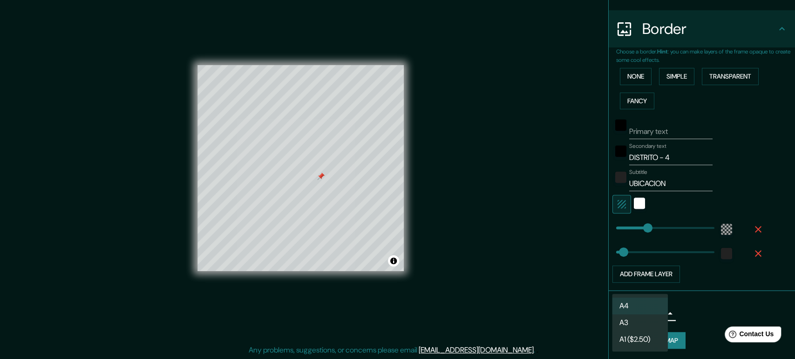
click at [640, 322] on li "A3" at bounding box center [640, 323] width 56 height 17
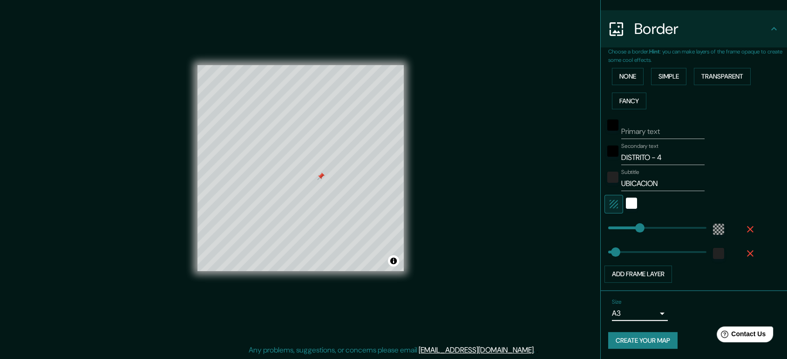
click at [637, 316] on body "Mappin Location [GEOGRAPHIC_DATA], [GEOGRAPHIC_DATA], [GEOGRAPHIC_DATA] Pins St…" at bounding box center [393, 171] width 787 height 359
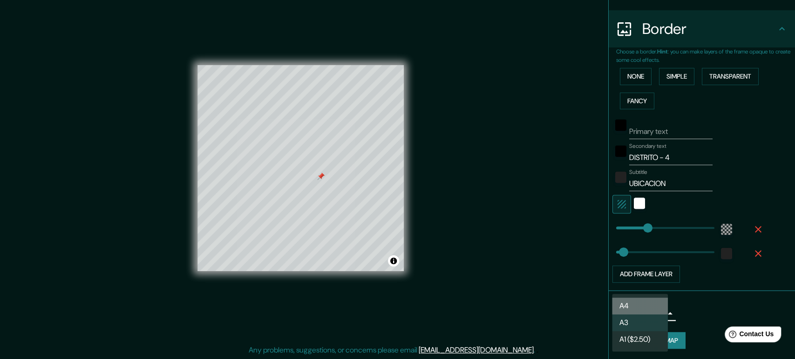
click at [638, 308] on li "A4" at bounding box center [640, 306] width 56 height 17
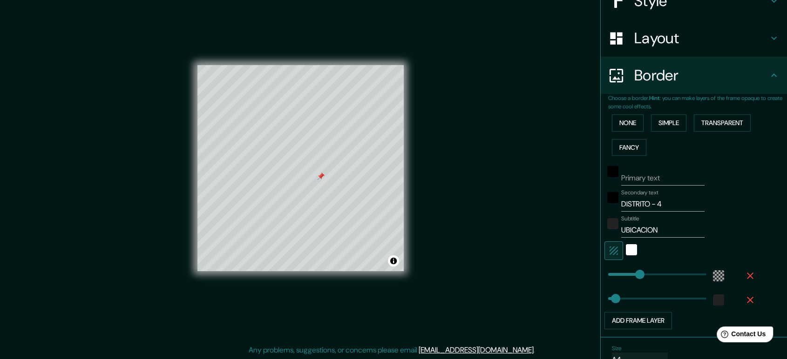
scroll to position [169, 0]
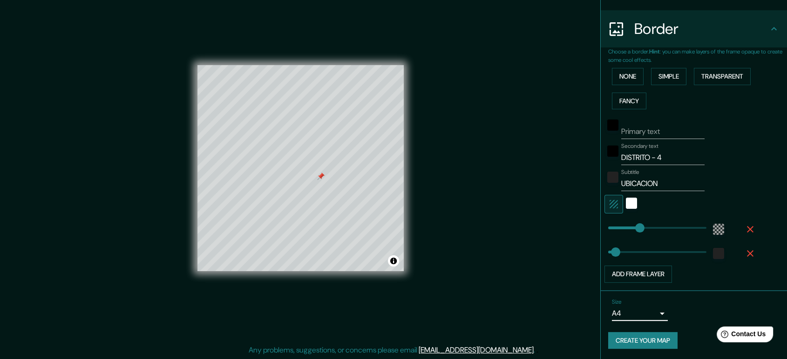
click at [667, 323] on button "Create your map" at bounding box center [642, 340] width 69 height 17
click at [393, 264] on button "Toggle attribution" at bounding box center [393, 261] width 11 height 11
click at [388, 261] on button "Toggle attribution" at bounding box center [393, 261] width 11 height 11
click at [715, 224] on icon "button" at bounding box center [749, 229] width 11 height 11
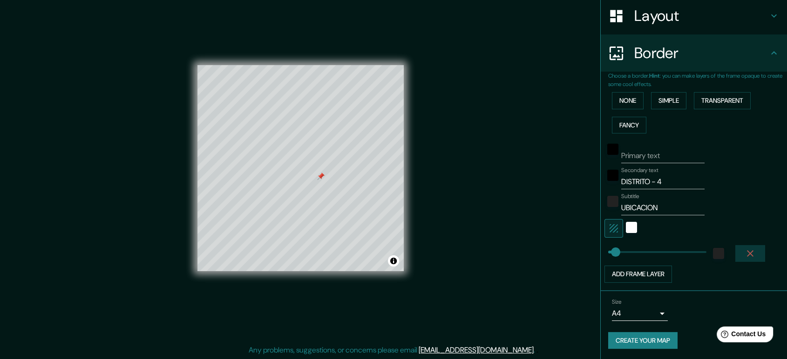
click at [715, 249] on icon "button" at bounding box center [749, 253] width 11 height 11
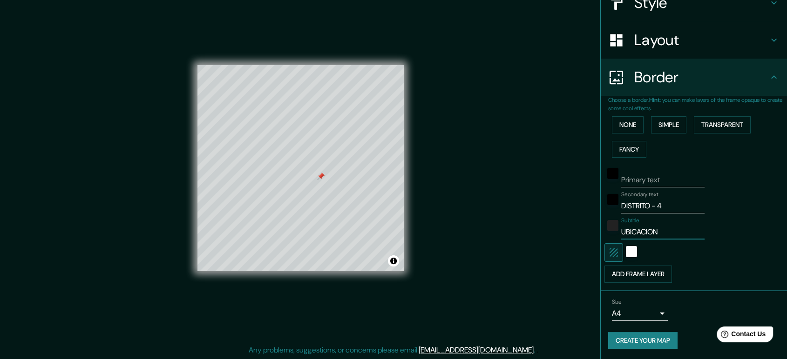
drag, startPoint x: 667, startPoint y: 230, endPoint x: 582, endPoint y: 230, distance: 84.3
click at [582, 230] on div "Mappin Location [GEOGRAPHIC_DATA], [GEOGRAPHIC_DATA], [GEOGRAPHIC_DATA] Pins St…" at bounding box center [393, 176] width 787 height 368
click at [626, 246] on div "white" at bounding box center [631, 251] width 11 height 11
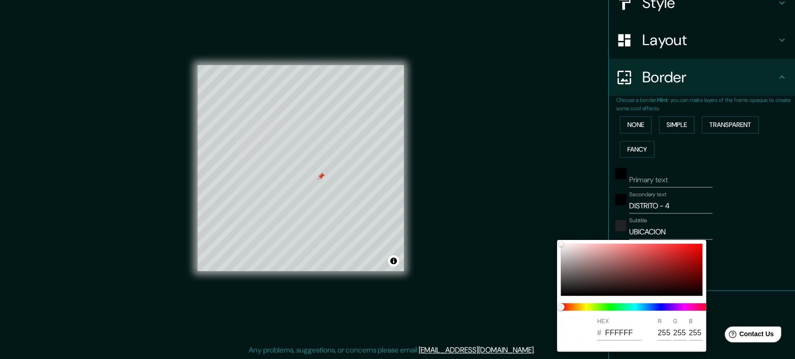
click at [715, 199] on div at bounding box center [397, 179] width 795 height 359
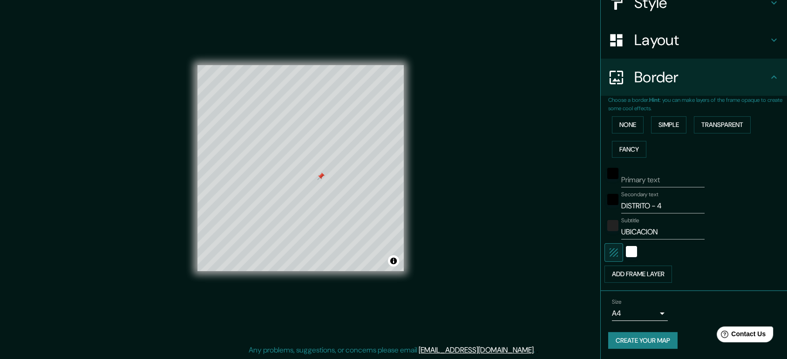
click at [608, 256] on icon "button" at bounding box center [613, 252] width 11 height 11
drag, startPoint x: 678, startPoint y: 230, endPoint x: 622, endPoint y: 230, distance: 56.3
click at [628, 230] on input "UBICACION" at bounding box center [662, 232] width 83 height 15
click at [668, 229] on input "UBICACION" at bounding box center [662, 232] width 83 height 15
click at [660, 233] on input "UBICACION" at bounding box center [662, 232] width 83 height 15
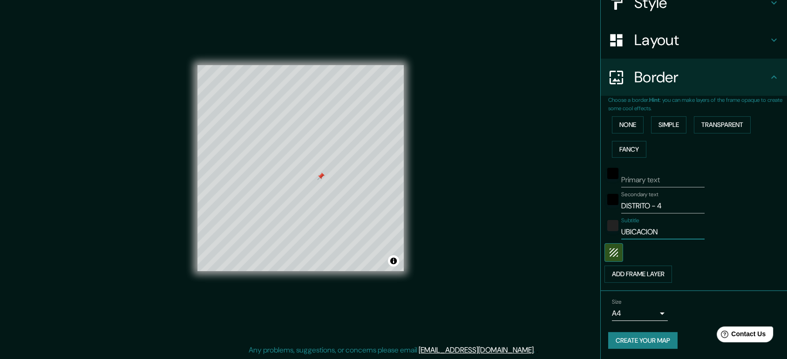
click at [658, 231] on input "UBICACION" at bounding box center [662, 232] width 83 height 15
drag, startPoint x: 666, startPoint y: 231, endPoint x: 547, endPoint y: 231, distance: 119.2
click at [547, 231] on div "Mappin Location [GEOGRAPHIC_DATA], [GEOGRAPHIC_DATA], [GEOGRAPHIC_DATA] Pins St…" at bounding box center [393, 176] width 787 height 368
click at [530, 206] on div "Mappin Location [GEOGRAPHIC_DATA], [GEOGRAPHIC_DATA], [GEOGRAPHIC_DATA] Pins St…" at bounding box center [393, 176] width 787 height 368
drag, startPoint x: 631, startPoint y: 210, endPoint x: 577, endPoint y: 210, distance: 54.0
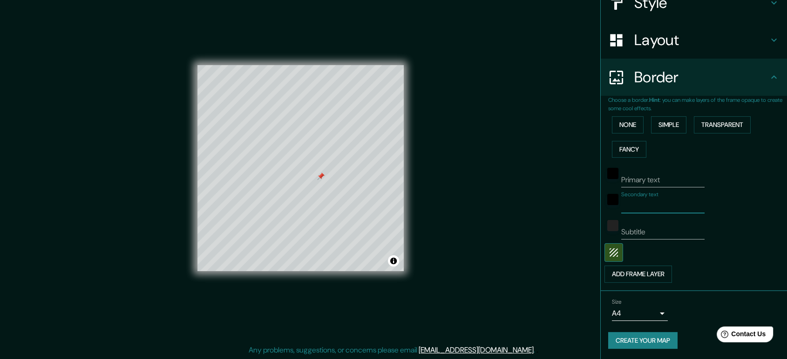
click at [577, 210] on div "Mappin Location [GEOGRAPHIC_DATA], [GEOGRAPHIC_DATA], [GEOGRAPHIC_DATA] Pins St…" at bounding box center [393, 176] width 787 height 368
click at [631, 123] on button "None" at bounding box center [628, 124] width 32 height 17
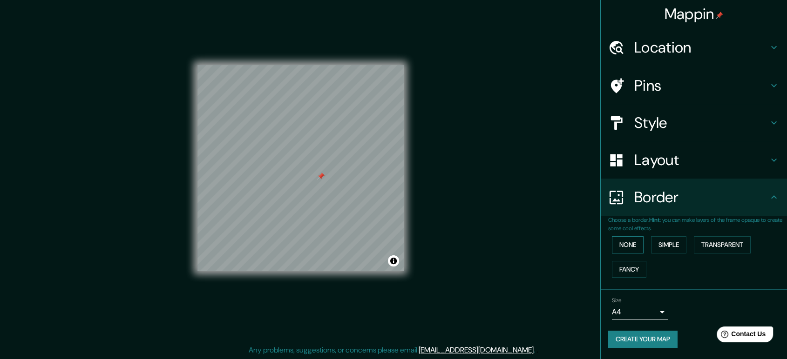
scroll to position [0, 0]
click at [651, 126] on h4 "Style" at bounding box center [701, 124] width 134 height 19
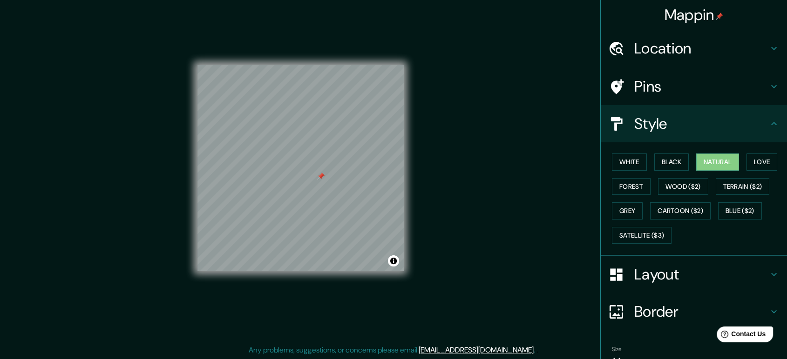
click at [651, 126] on h4 "Style" at bounding box center [701, 124] width 134 height 19
click at [715, 126] on h4 "Style" at bounding box center [701, 124] width 134 height 19
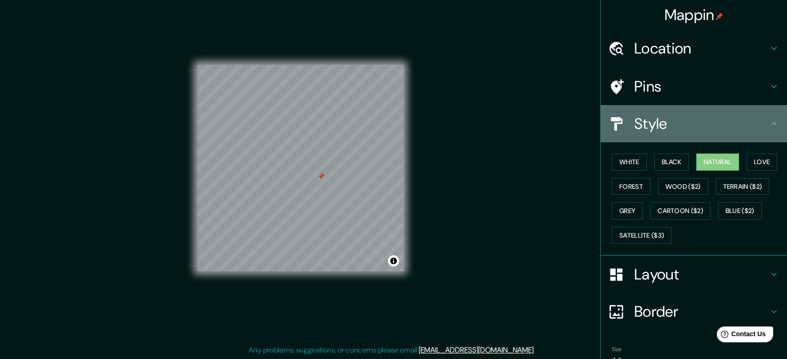
click at [715, 122] on icon at bounding box center [774, 123] width 6 height 3
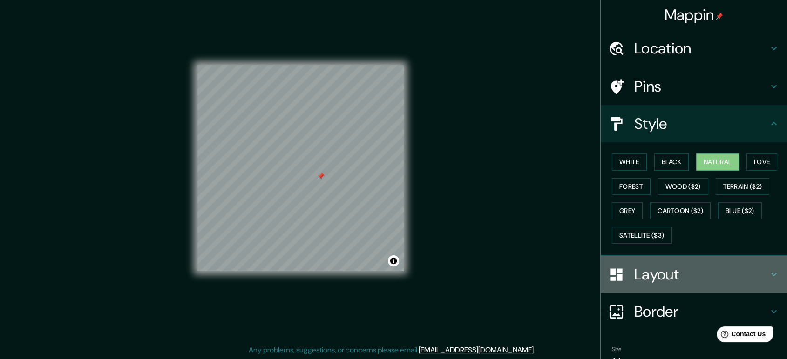
click at [713, 282] on h4 "Layout" at bounding box center [701, 274] width 134 height 19
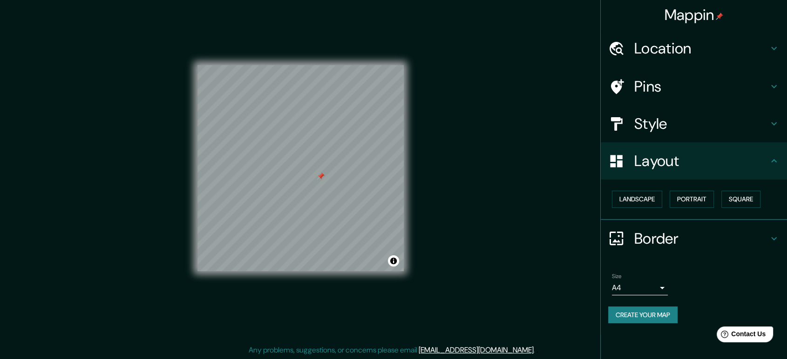
click at [645, 243] on h4 "Border" at bounding box center [701, 239] width 134 height 19
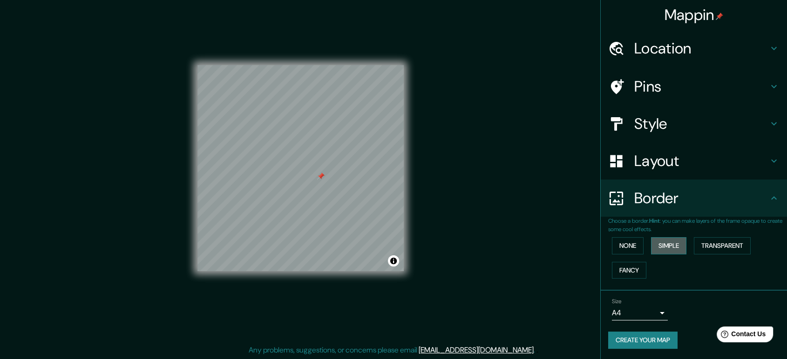
click at [664, 247] on button "Simple" at bounding box center [668, 245] width 35 height 17
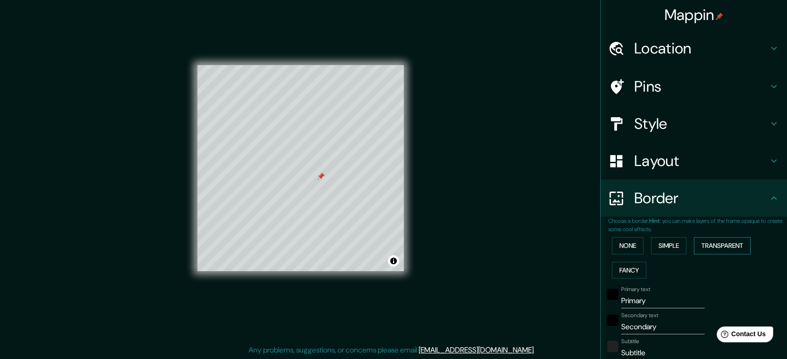
click at [707, 251] on button "Transparent" at bounding box center [722, 245] width 57 height 17
click at [630, 266] on button "Fancy" at bounding box center [629, 270] width 34 height 17
click at [623, 251] on button "None" at bounding box center [628, 245] width 32 height 17
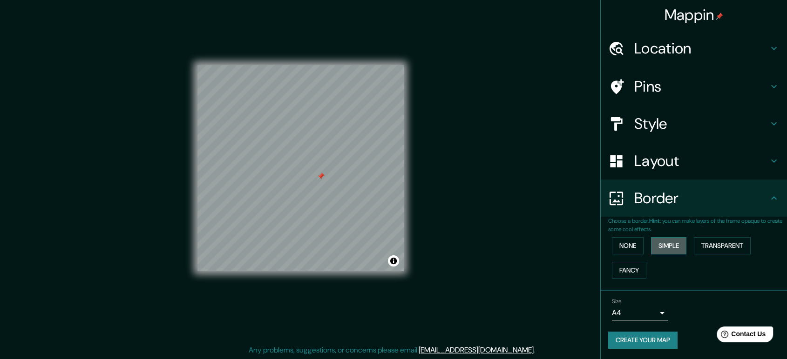
click at [679, 247] on button "Simple" at bounding box center [668, 245] width 35 height 17
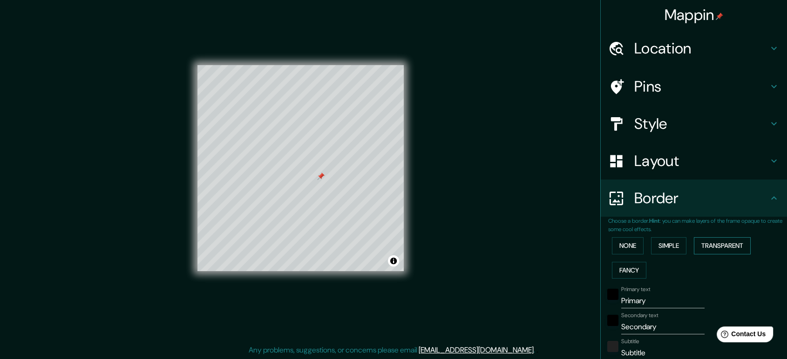
click at [709, 243] on button "Transparent" at bounding box center [722, 245] width 57 height 17
drag, startPoint x: 642, startPoint y: 298, endPoint x: 575, endPoint y: 301, distance: 67.1
click at [575, 301] on div "Mappin Location [GEOGRAPHIC_DATA], [GEOGRAPHIC_DATA], [GEOGRAPHIC_DATA] Pins St…" at bounding box center [393, 176] width 787 height 368
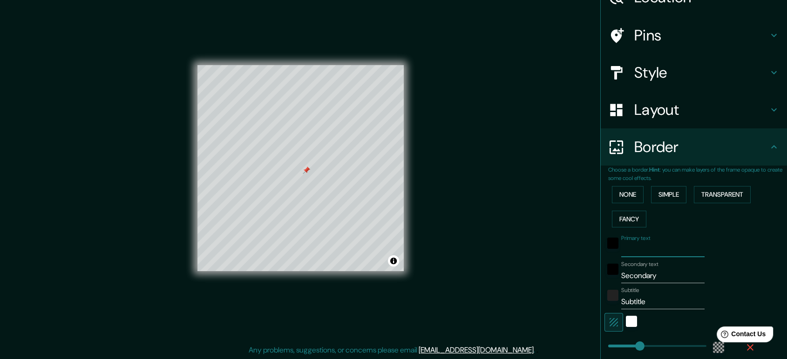
scroll to position [103, 0]
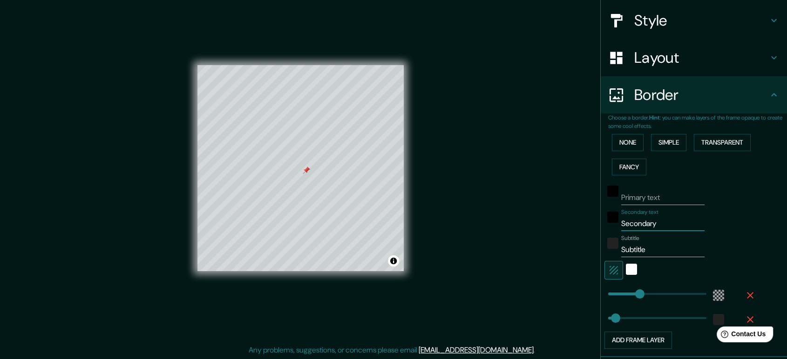
drag, startPoint x: 654, startPoint y: 228, endPoint x: 609, endPoint y: 228, distance: 44.7
click at [609, 228] on div "Secondary text Secondary" at bounding box center [680, 220] width 153 height 22
drag, startPoint x: 647, startPoint y: 244, endPoint x: 584, endPoint y: 244, distance: 62.9
click at [582, 242] on div "Mappin Location [GEOGRAPHIC_DATA], [GEOGRAPHIC_DATA], [GEOGRAPHIC_DATA] Pins St…" at bounding box center [393, 176] width 787 height 368
click at [604, 264] on button "button" at bounding box center [613, 270] width 19 height 19
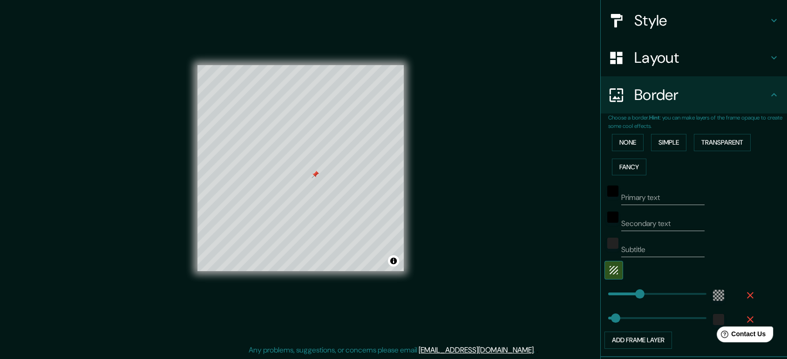
click at [191, 317] on div "© Mapbox © OpenStreetMap Improve this map" at bounding box center [301, 168] width 236 height 353
